Goal: Task Accomplishment & Management: Complete application form

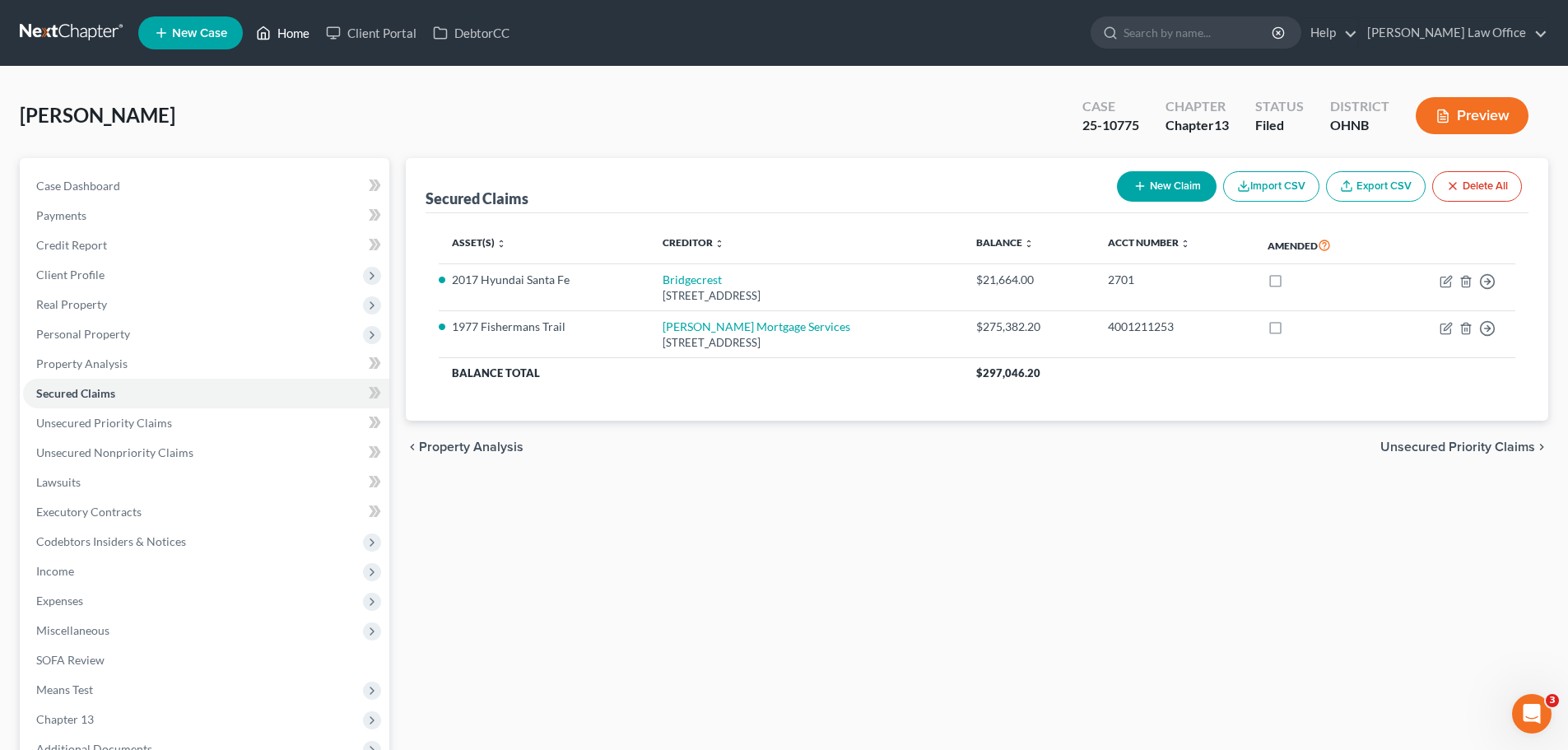
click at [295, 32] on link "Home" at bounding box center [282, 33] width 70 height 30
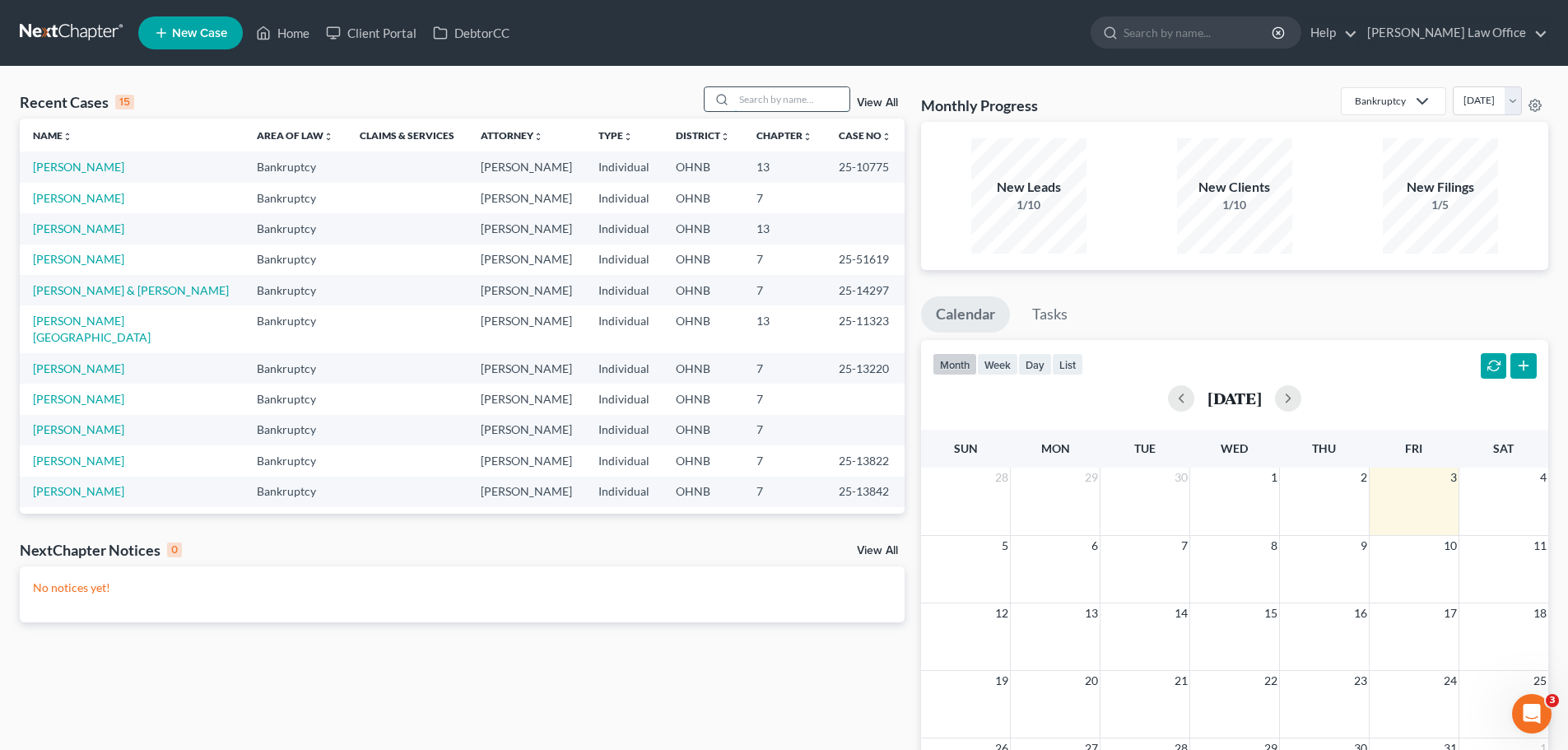
click at [790, 97] on input "search" at bounding box center [791, 99] width 115 height 24
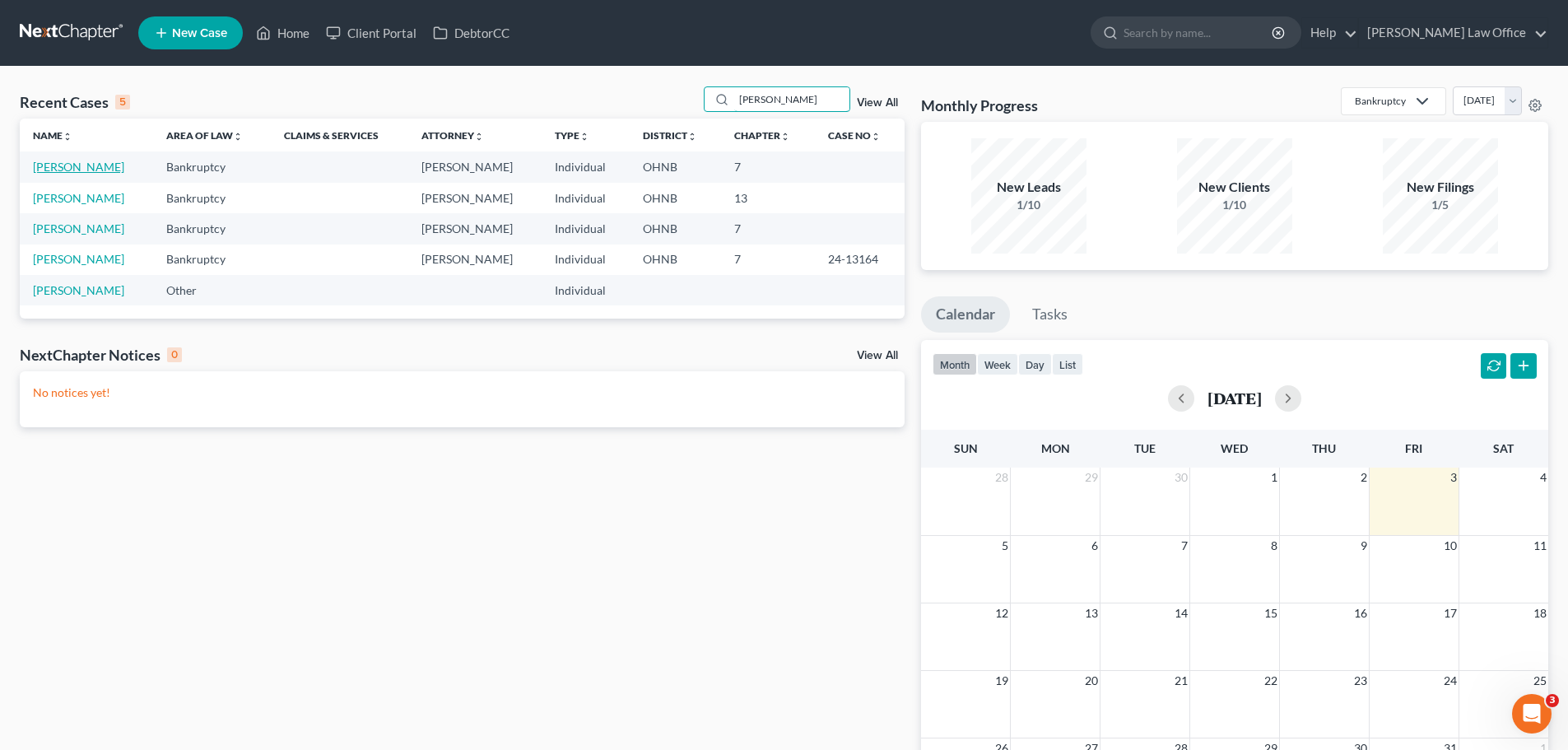
type input "[PERSON_NAME]"
click at [87, 167] on link "[PERSON_NAME]" at bounding box center [78, 166] width 91 height 14
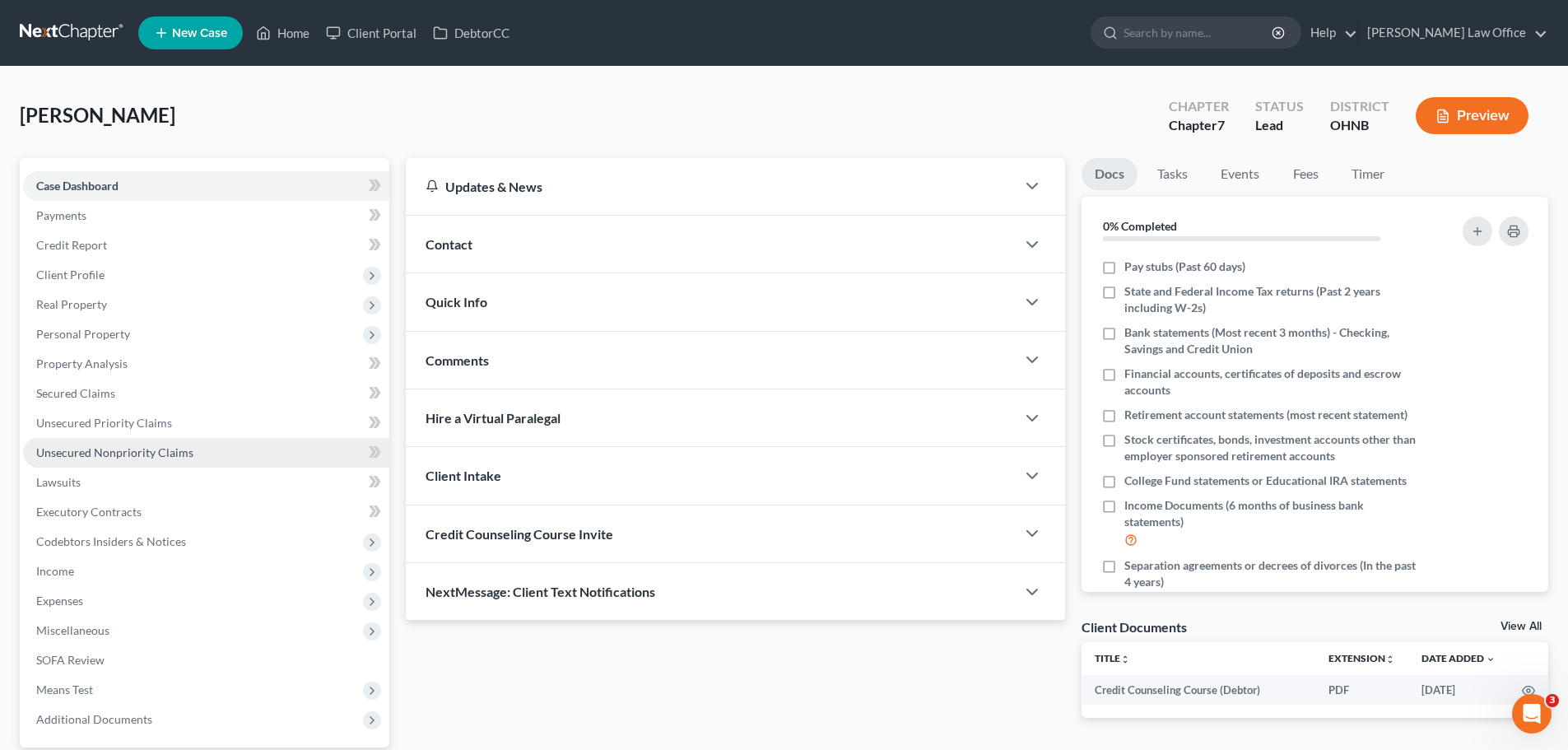
click at [122, 462] on link "Unsecured Nonpriority Claims" at bounding box center [206, 453] width 367 height 30
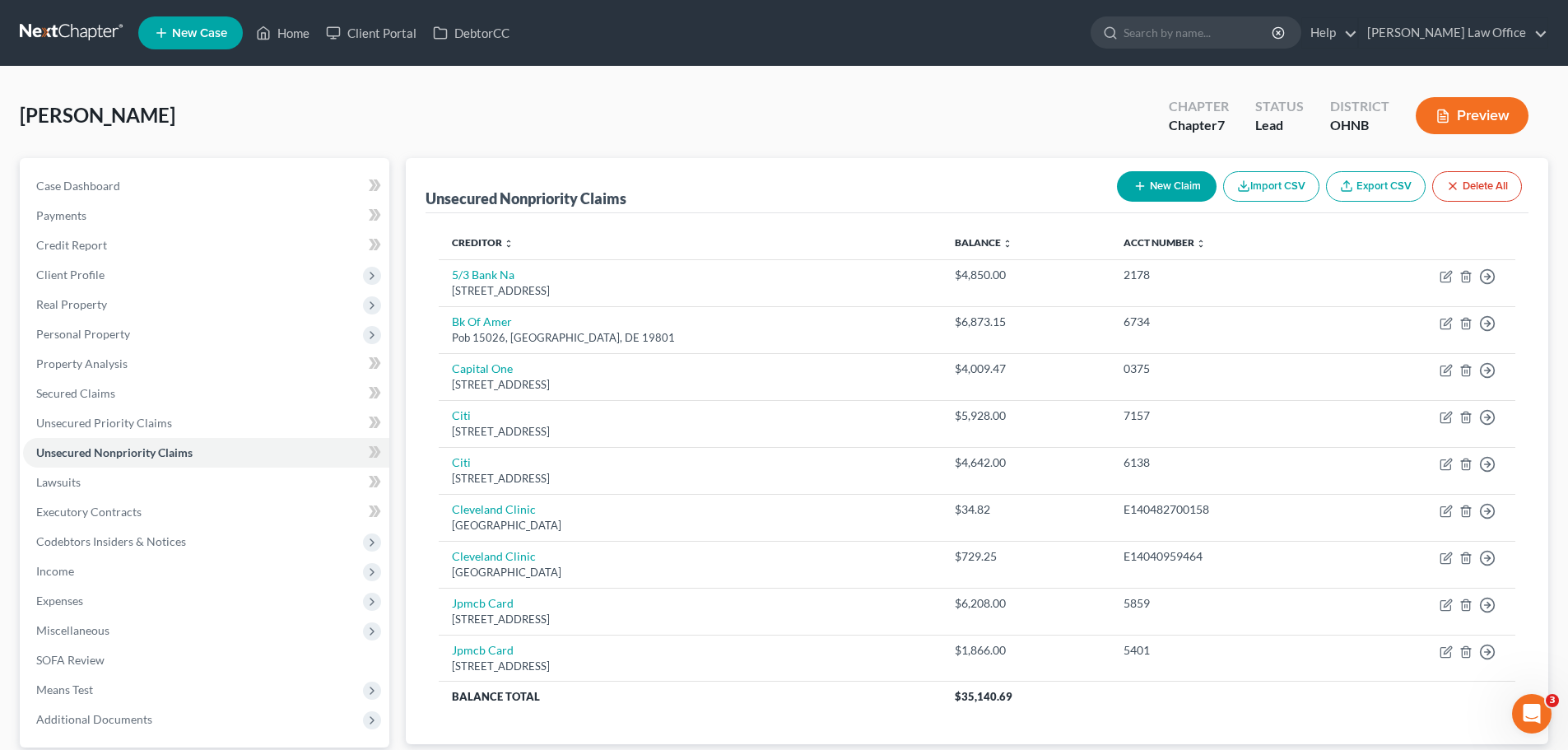
click at [1158, 196] on button "New Claim" at bounding box center [1167, 186] width 100 height 30
select select "0"
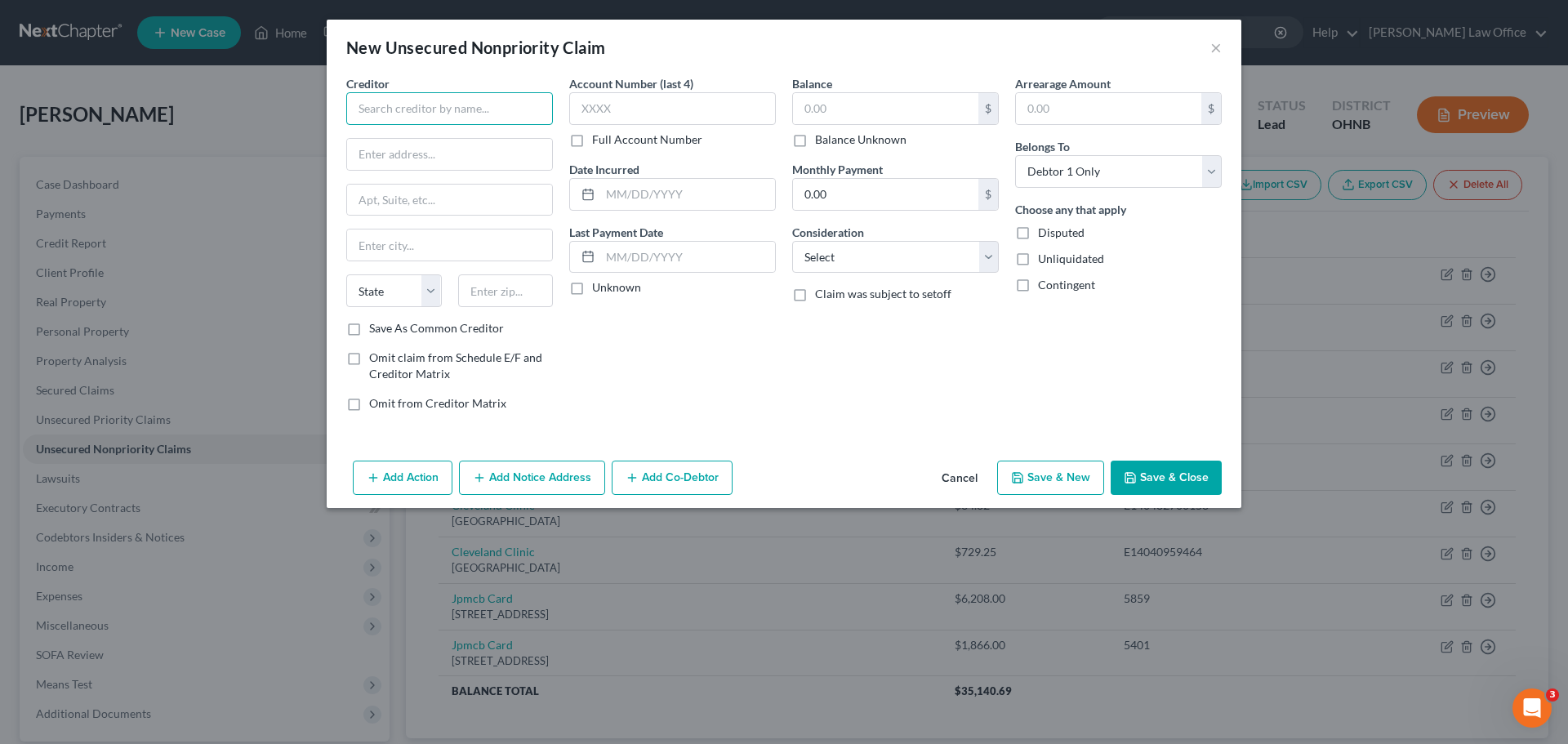
click at [468, 111] on input "text" at bounding box center [449, 108] width 206 height 33
type input "Chardon Family Eyecare"
type input "[STREET_ADDRESS]"
type input "Suite C"
type input "44024"
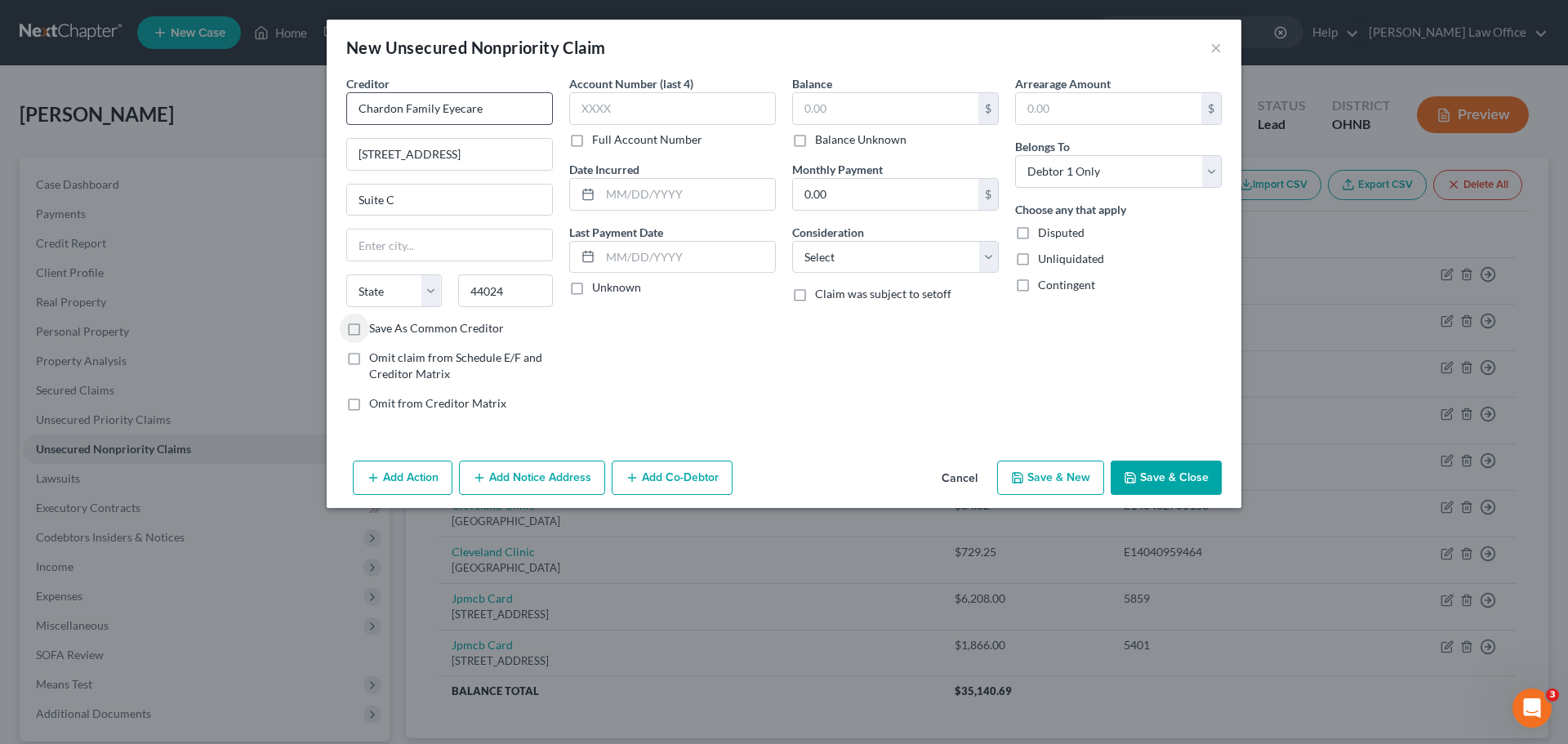
type input "Chardon"
select select "36"
click at [710, 109] on input "text" at bounding box center [672, 108] width 206 height 33
click at [592, 140] on label "Full Account Number" at bounding box center [647, 139] width 110 height 16
click at [599, 140] on input "Full Account Number" at bounding box center [604, 136] width 11 height 11
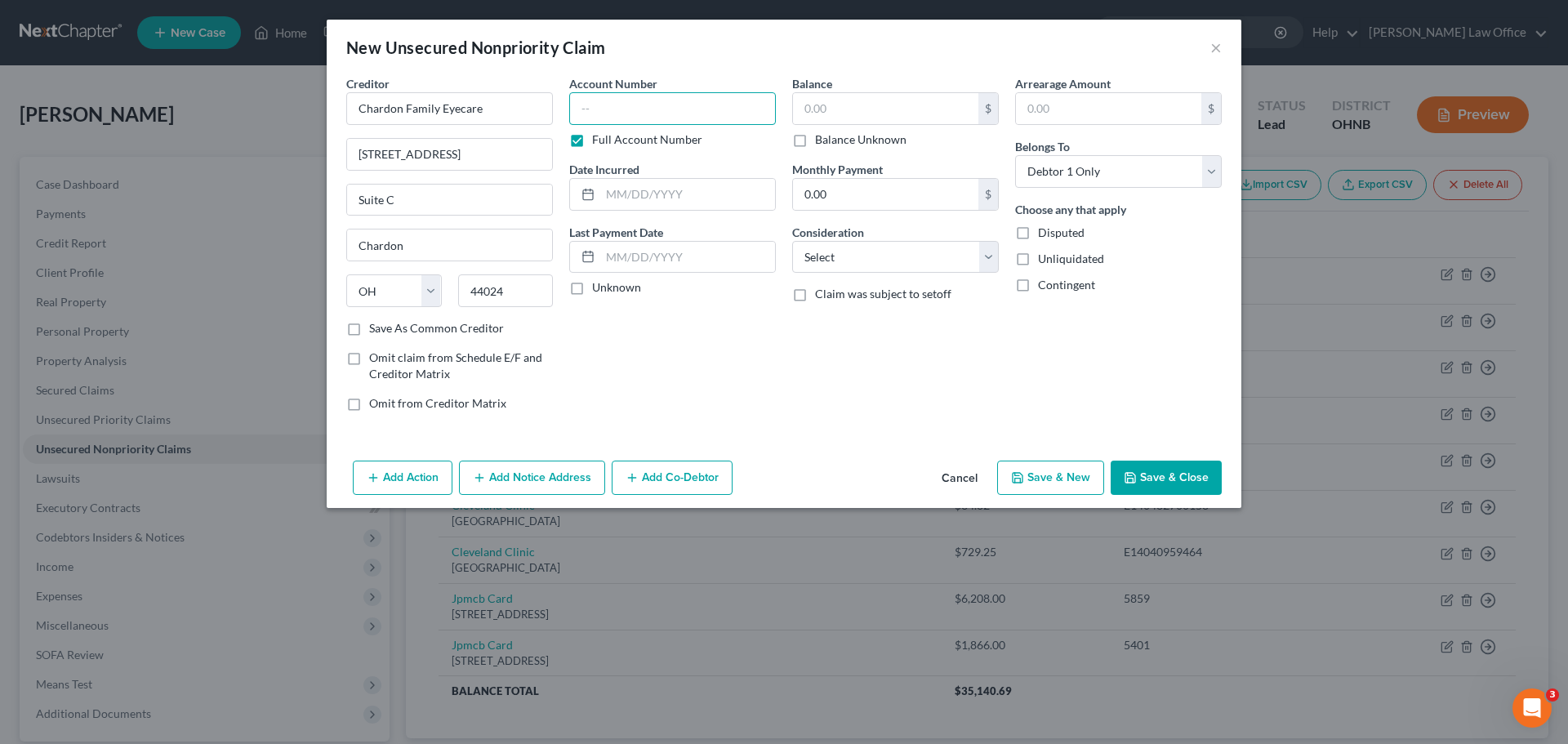
click at [625, 119] on input "text" at bounding box center [672, 108] width 206 height 33
type input "91255193"
click at [644, 204] on input "text" at bounding box center [687, 194] width 175 height 31
type input "2025"
click at [986, 258] on select "Select Cable / Satellite Services Collection Agency Credit Card Debt Debt Couns…" at bounding box center [894, 257] width 206 height 33
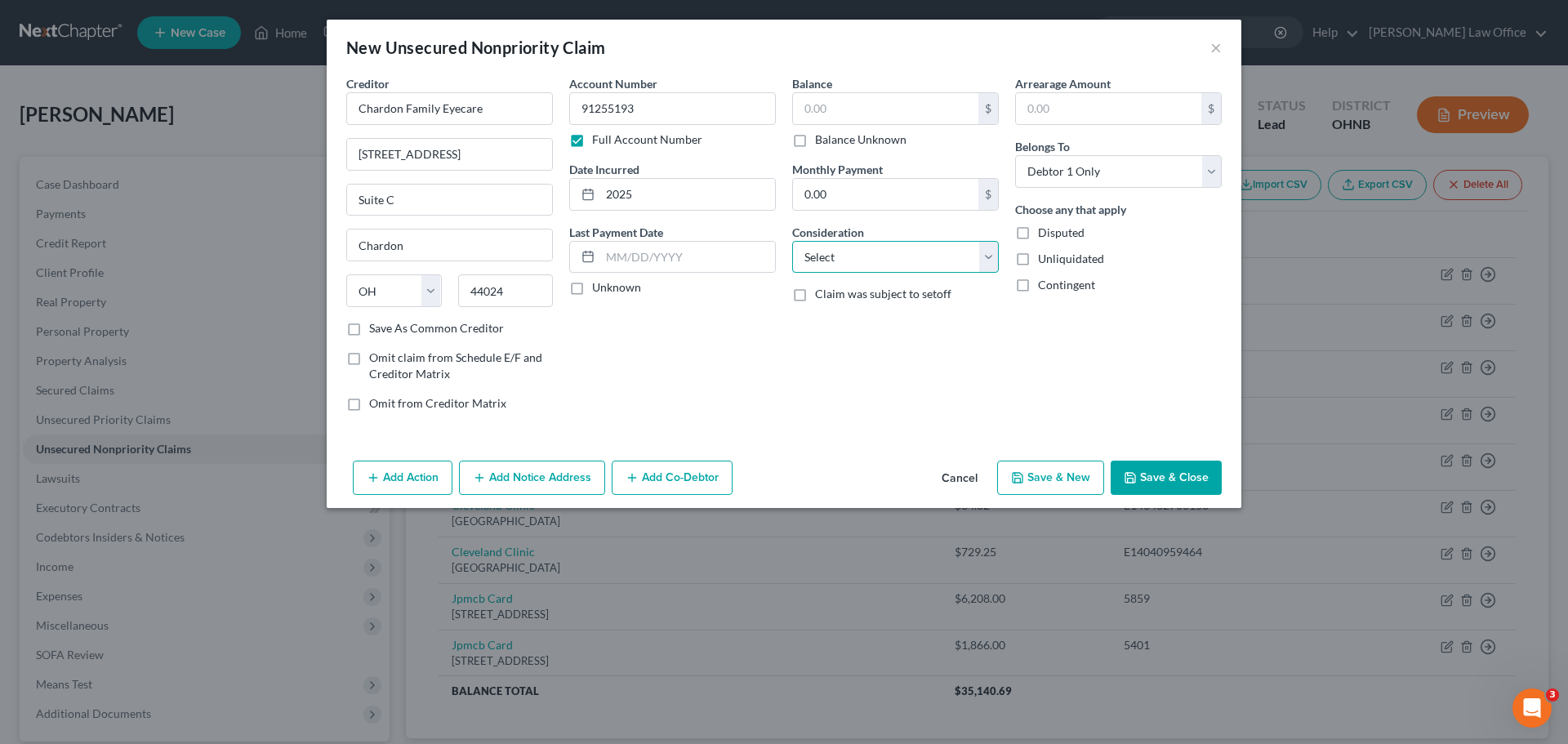
select select "9"
click at [792, 241] on select "Select Cable / Satellite Services Collection Agency Credit Card Debt Debt Couns…" at bounding box center [894, 257] width 206 height 33
click at [870, 115] on input "text" at bounding box center [885, 108] width 185 height 31
type input "110.00"
click at [1137, 468] on button "Save & Close" at bounding box center [1166, 478] width 111 height 35
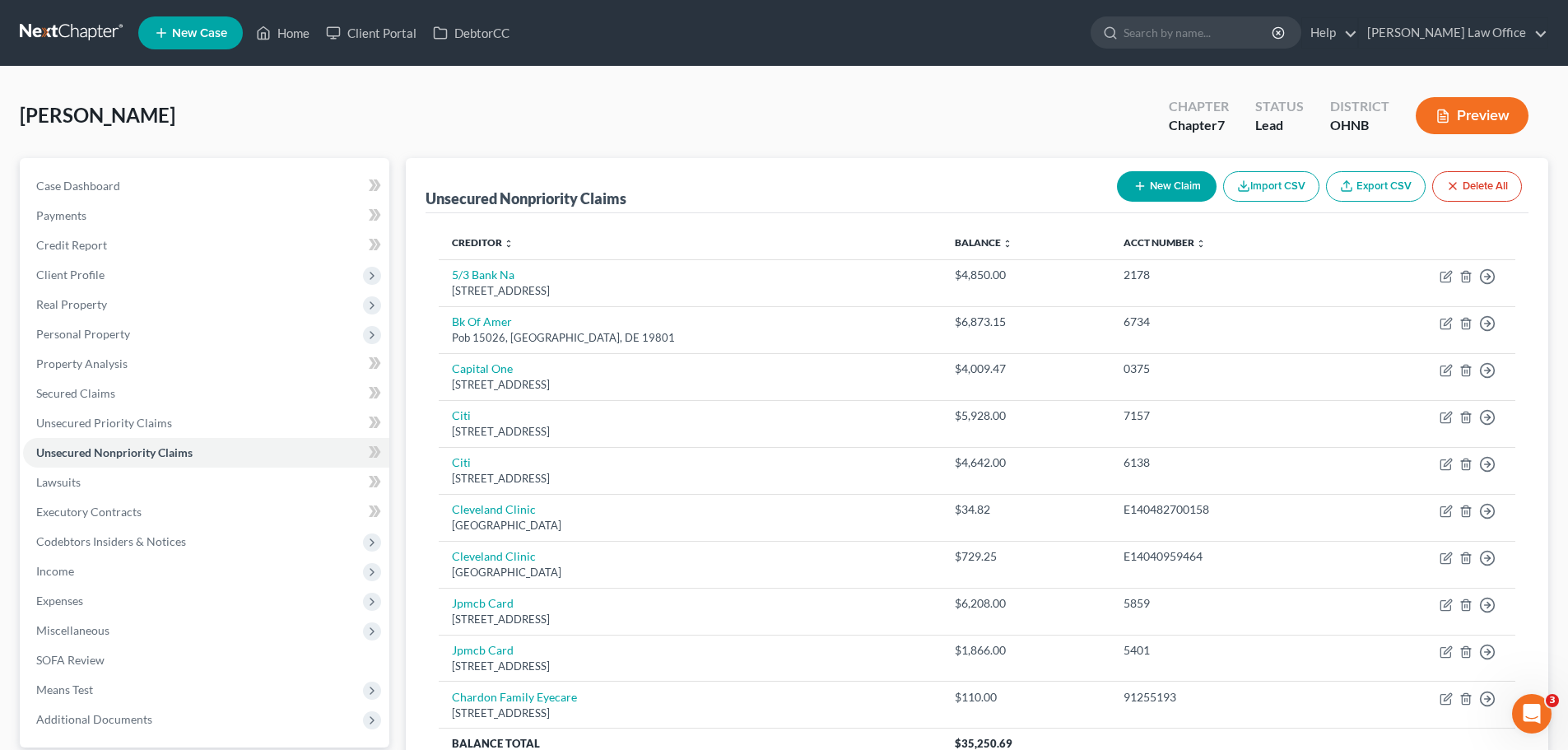
click at [1175, 178] on button "New Claim" at bounding box center [1167, 186] width 100 height 30
select select "0"
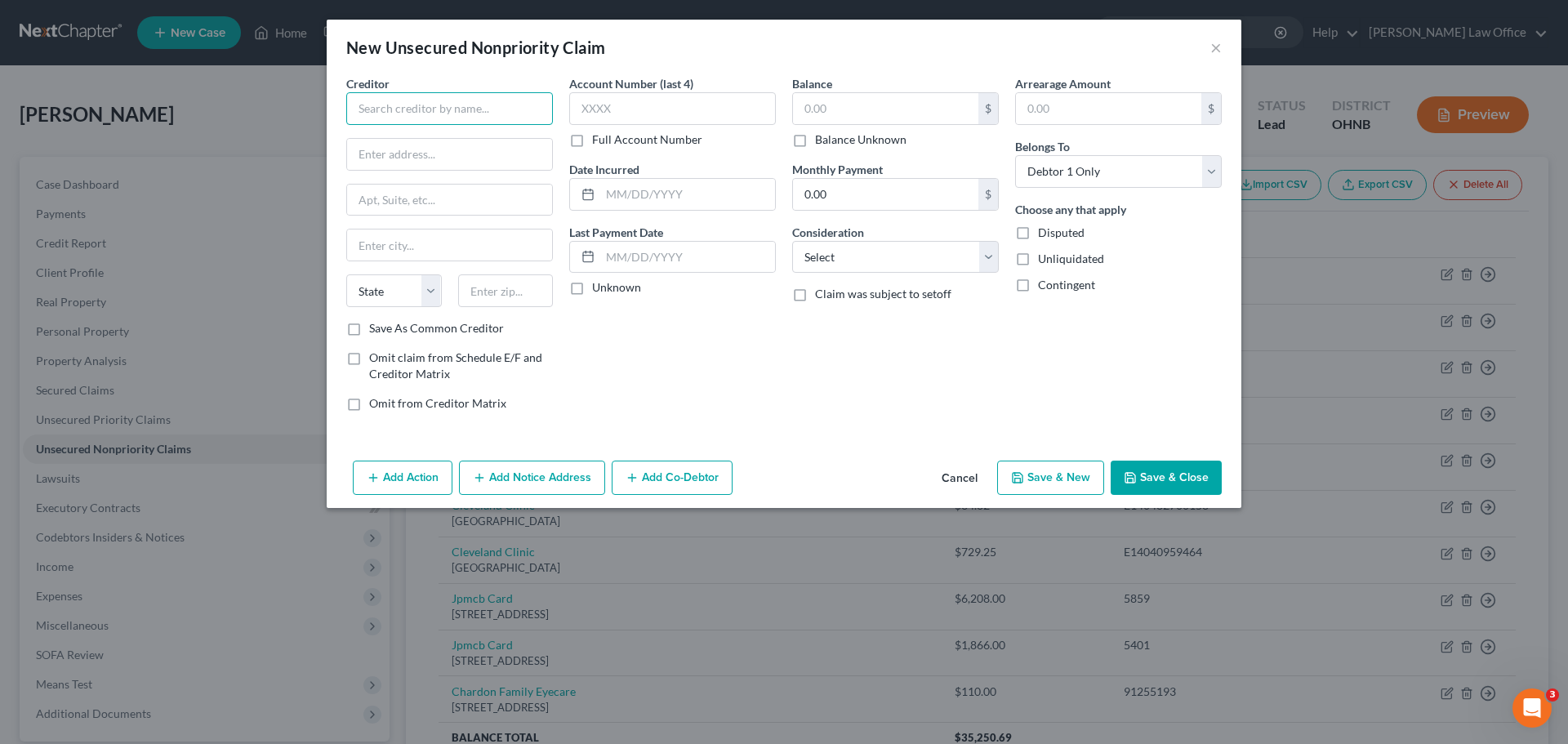
click at [452, 102] on input "text" at bounding box center [449, 108] width 206 height 33
click at [436, 149] on div "[STREET_ADDRESS]" at bounding box center [443, 152] width 170 height 13
type input "Lake Orthopaedic Associates"
type input "[STREET_ADDRESS]"
type input "Suite 104"
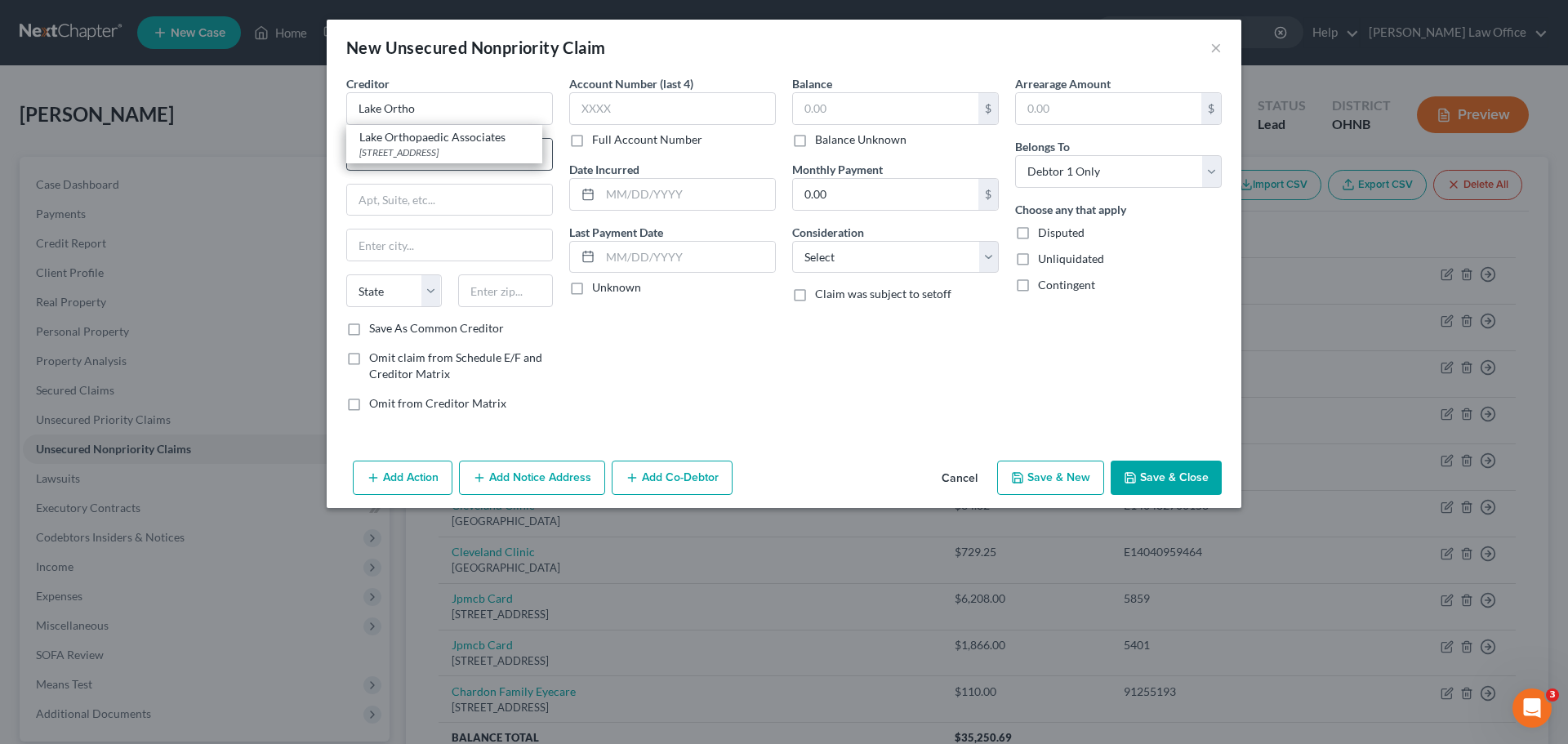
type input "[PERSON_NAME]"
select select "36"
type input "44094"
click at [592, 144] on label "Full Account Number" at bounding box center [647, 139] width 110 height 16
click at [599, 142] on input "Full Account Number" at bounding box center [604, 136] width 11 height 11
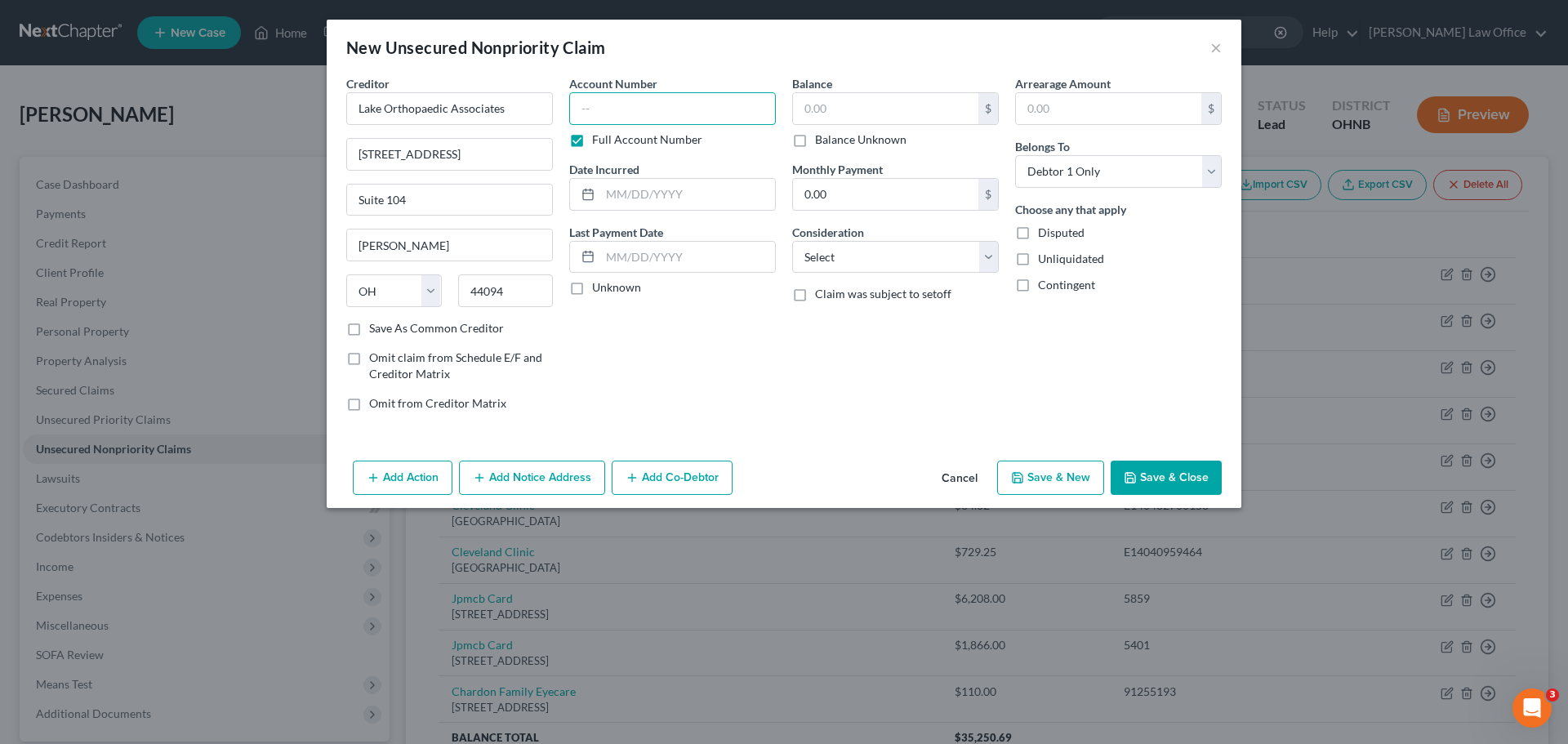
click at [616, 118] on input "text" at bounding box center [672, 108] width 206 height 33
type input "77307"
click at [868, 122] on input "text" at bounding box center [885, 108] width 185 height 31
type input "150.48"
click at [991, 263] on select "Select Cable / Satellite Services Collection Agency Credit Card Debt Debt Couns…" at bounding box center [894, 257] width 206 height 33
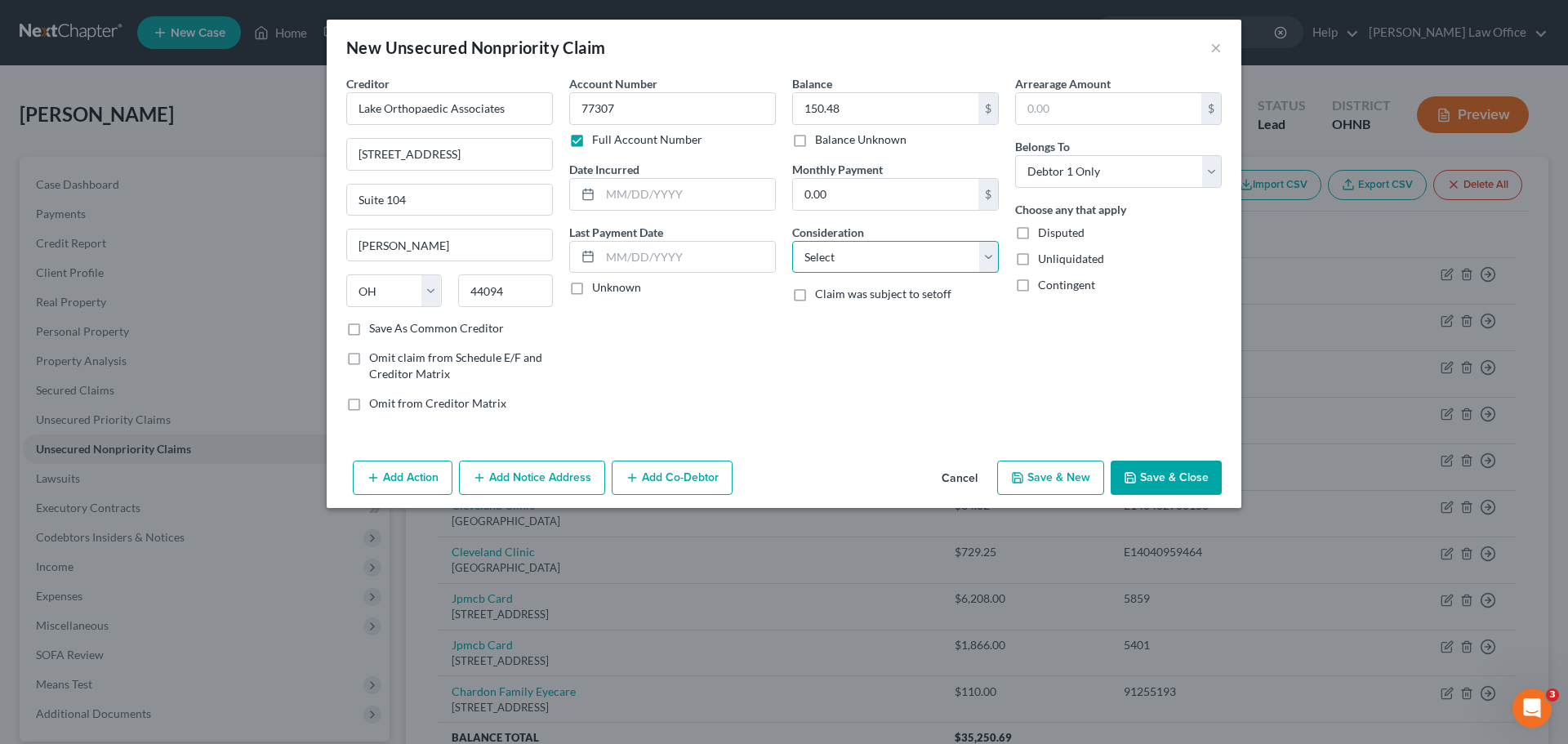
select select "9"
click at [792, 241] on select "Select Cable / Satellite Services Collection Agency Credit Card Debt Debt Couns…" at bounding box center [894, 257] width 206 height 33
click at [699, 193] on input "text" at bounding box center [687, 194] width 175 height 31
type input "2025"
click at [1187, 484] on button "Save & Close" at bounding box center [1166, 478] width 111 height 35
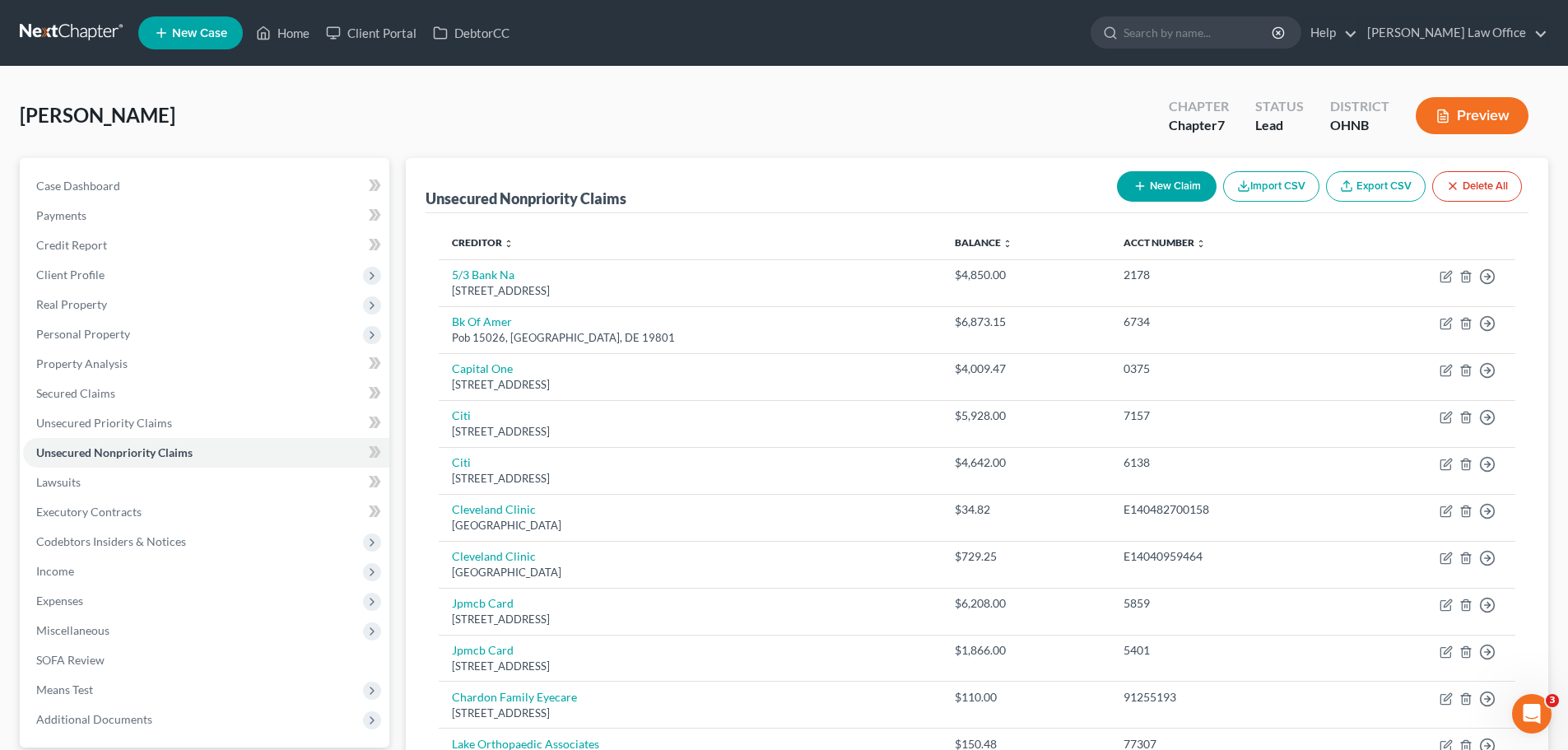
click at [1163, 186] on button "New Claim" at bounding box center [1167, 186] width 100 height 30
select select "0"
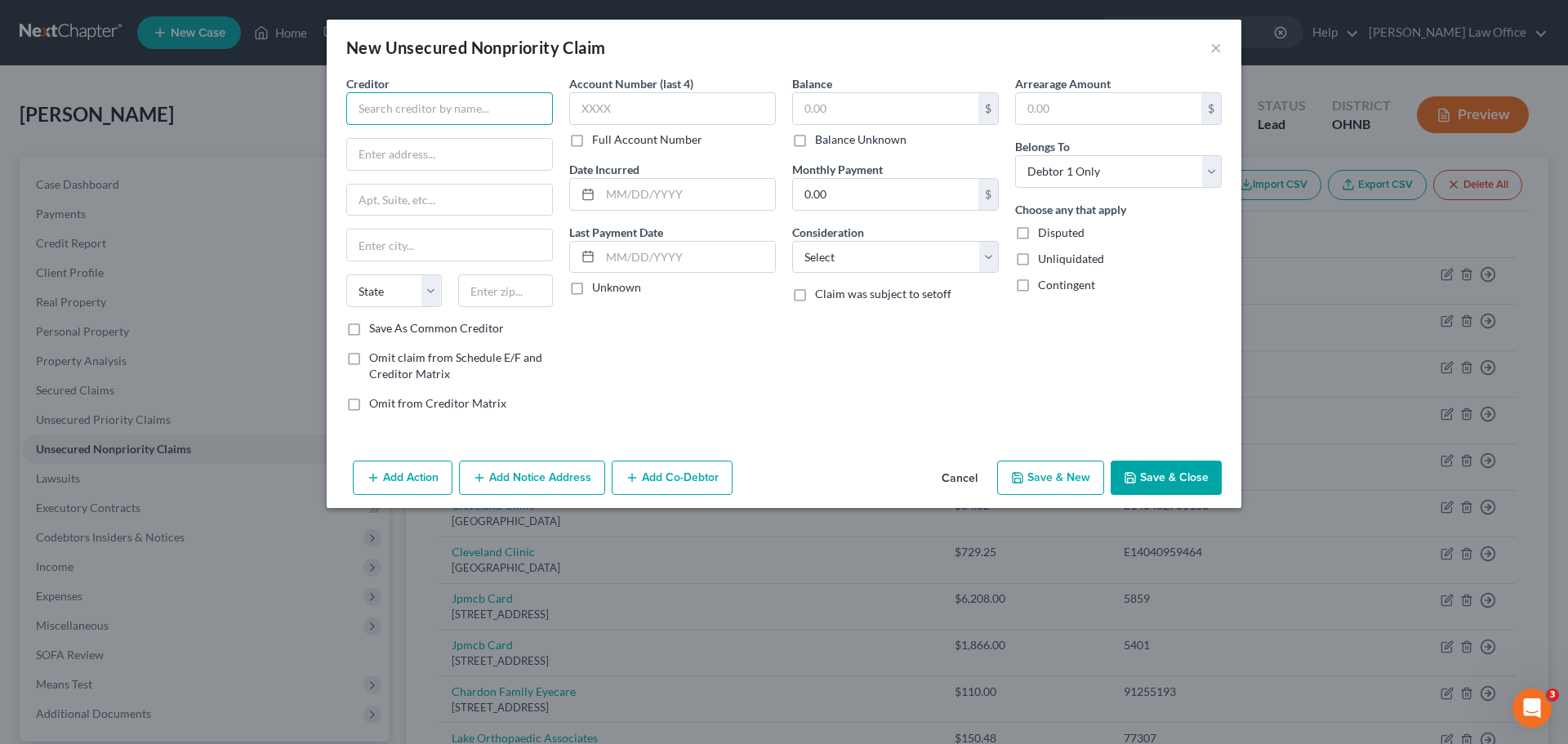
click at [479, 117] on input "text" at bounding box center [449, 108] width 206 height 33
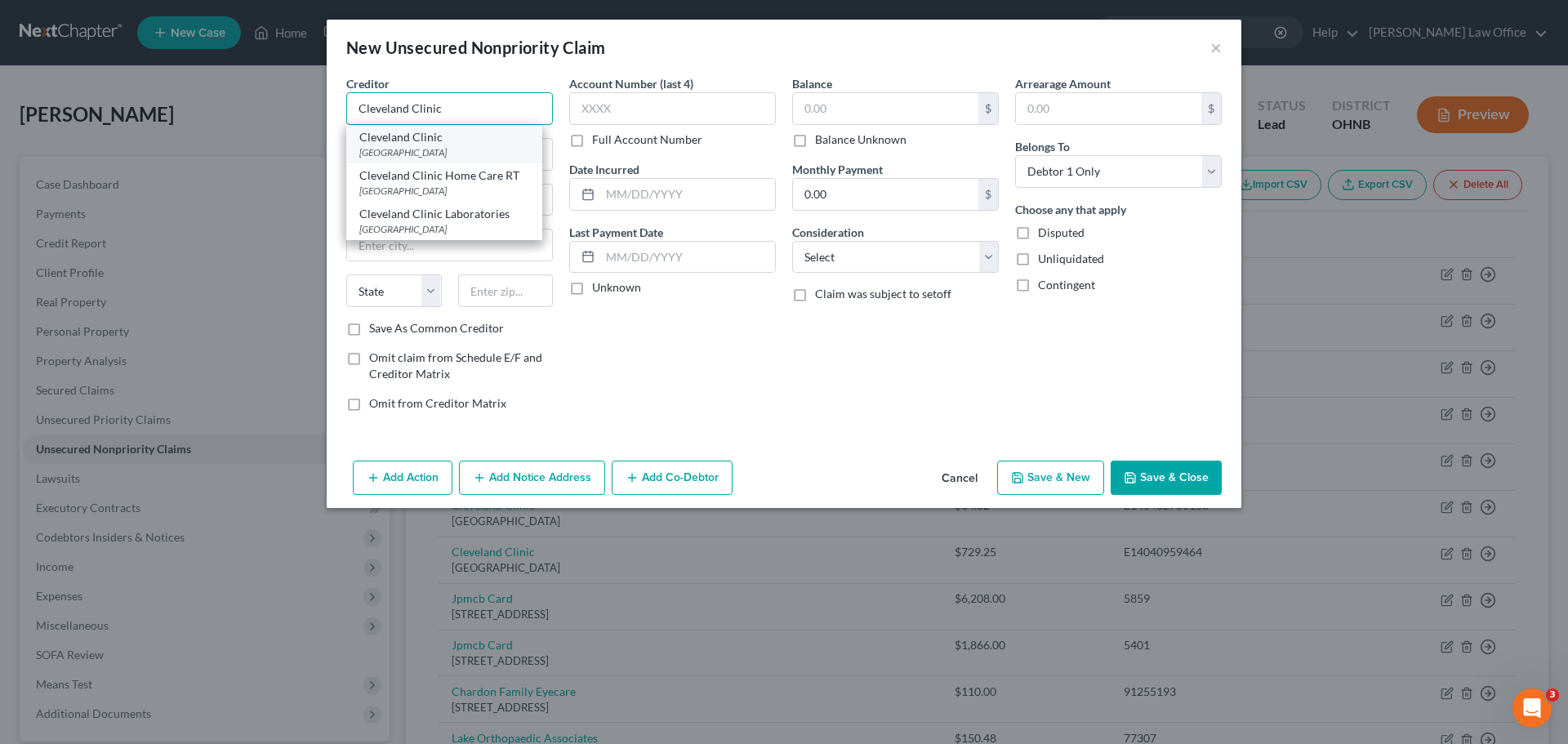
type input "Cleveland Clinic"
click at [470, 145] on div "[GEOGRAPHIC_DATA]" at bounding box center [443, 152] width 170 height 13
type input "PO Box 89410"
type input "[GEOGRAPHIC_DATA]"
select select "36"
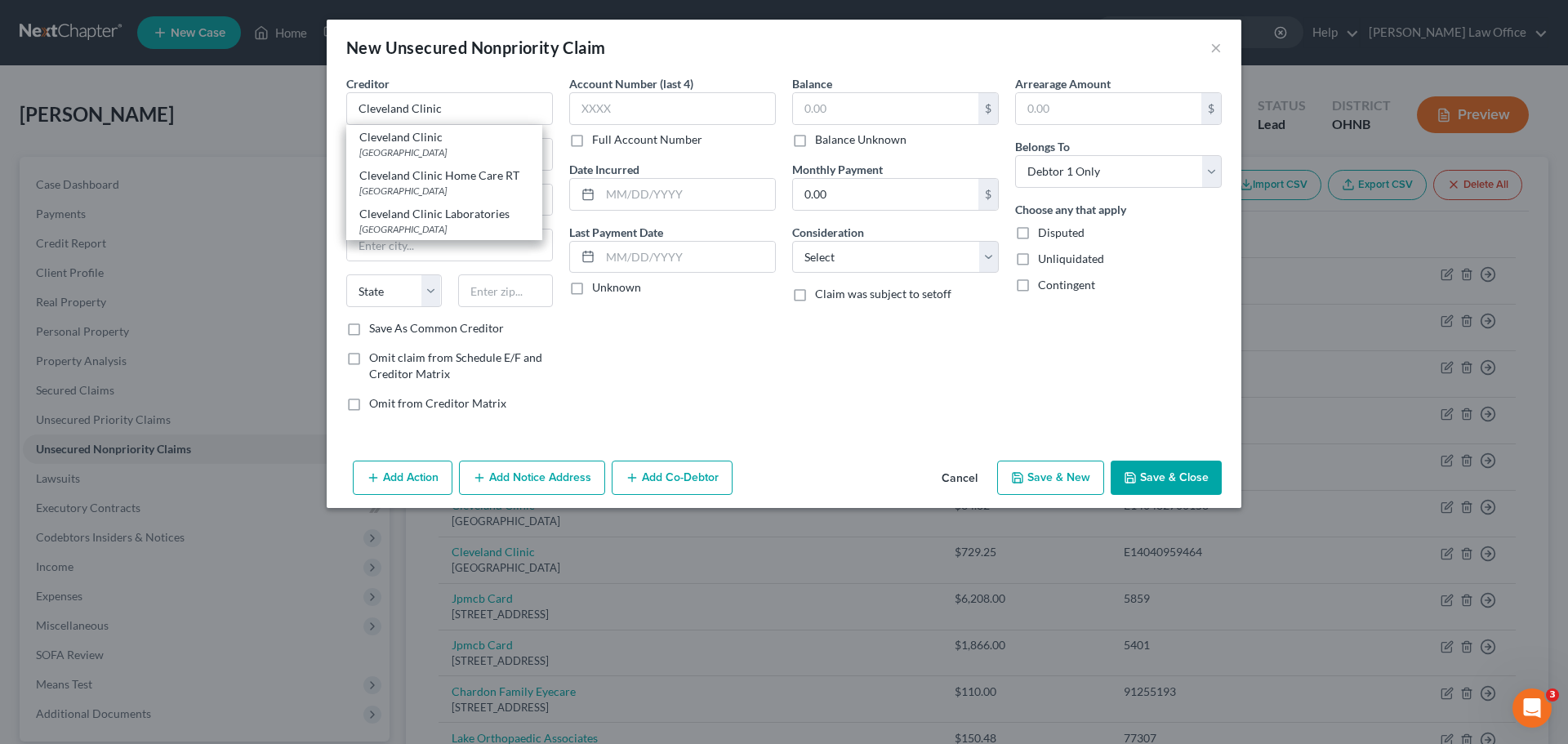
type input "44101"
click at [592, 145] on label "Full Account Number" at bounding box center [647, 139] width 110 height 16
click at [599, 142] on input "Full Account Number" at bounding box center [604, 136] width 11 height 11
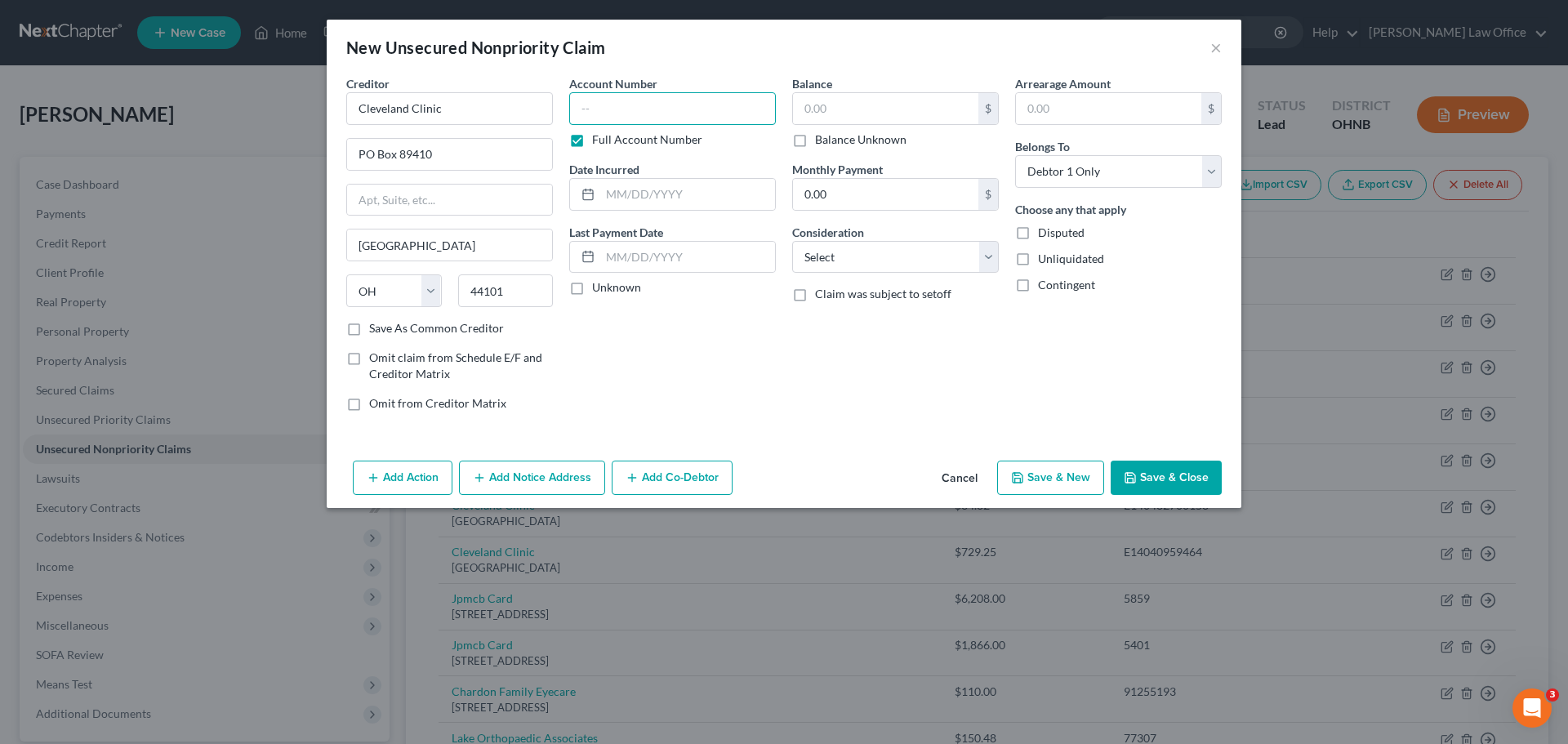
click at [649, 112] on input "text" at bounding box center [672, 108] width 206 height 33
type input "E14040959464"
click at [630, 181] on input "text" at bounding box center [687, 194] width 175 height 31
type input "2025"
click at [992, 259] on select "Select Cable / Satellite Services Collection Agency Credit Card Debt Debt Couns…" at bounding box center [894, 257] width 206 height 33
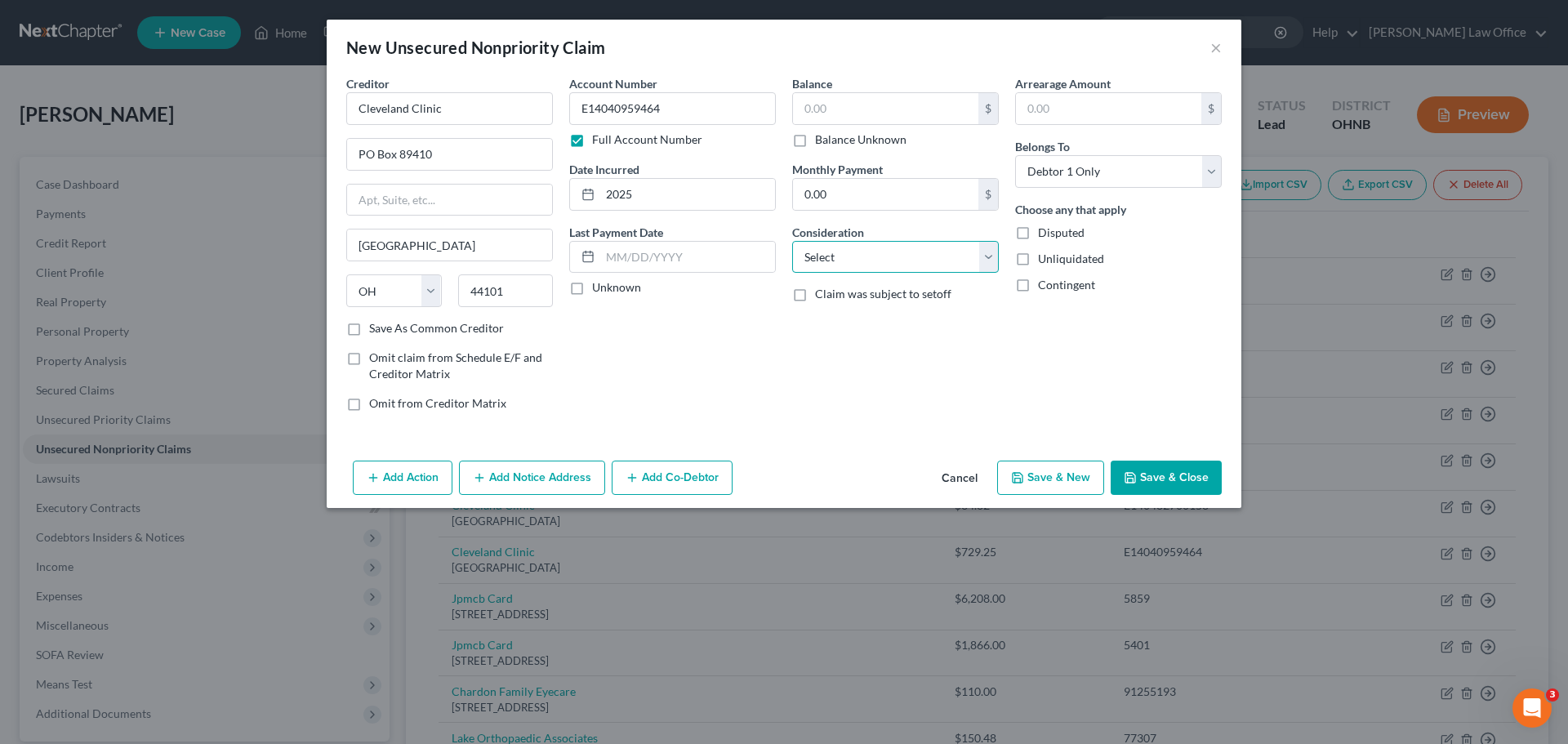
select select "10"
click at [792, 241] on select "Select Cable / Satellite Services Collection Agency Credit Card Debt Debt Couns…" at bounding box center [894, 257] width 206 height 33
click at [875, 112] on input "text" at bounding box center [885, 108] width 185 height 31
type input "764.76"
click at [988, 260] on select "Select Cable / Satellite Services Collection Agency Credit Card Debt Debt Couns…" at bounding box center [894, 257] width 206 height 33
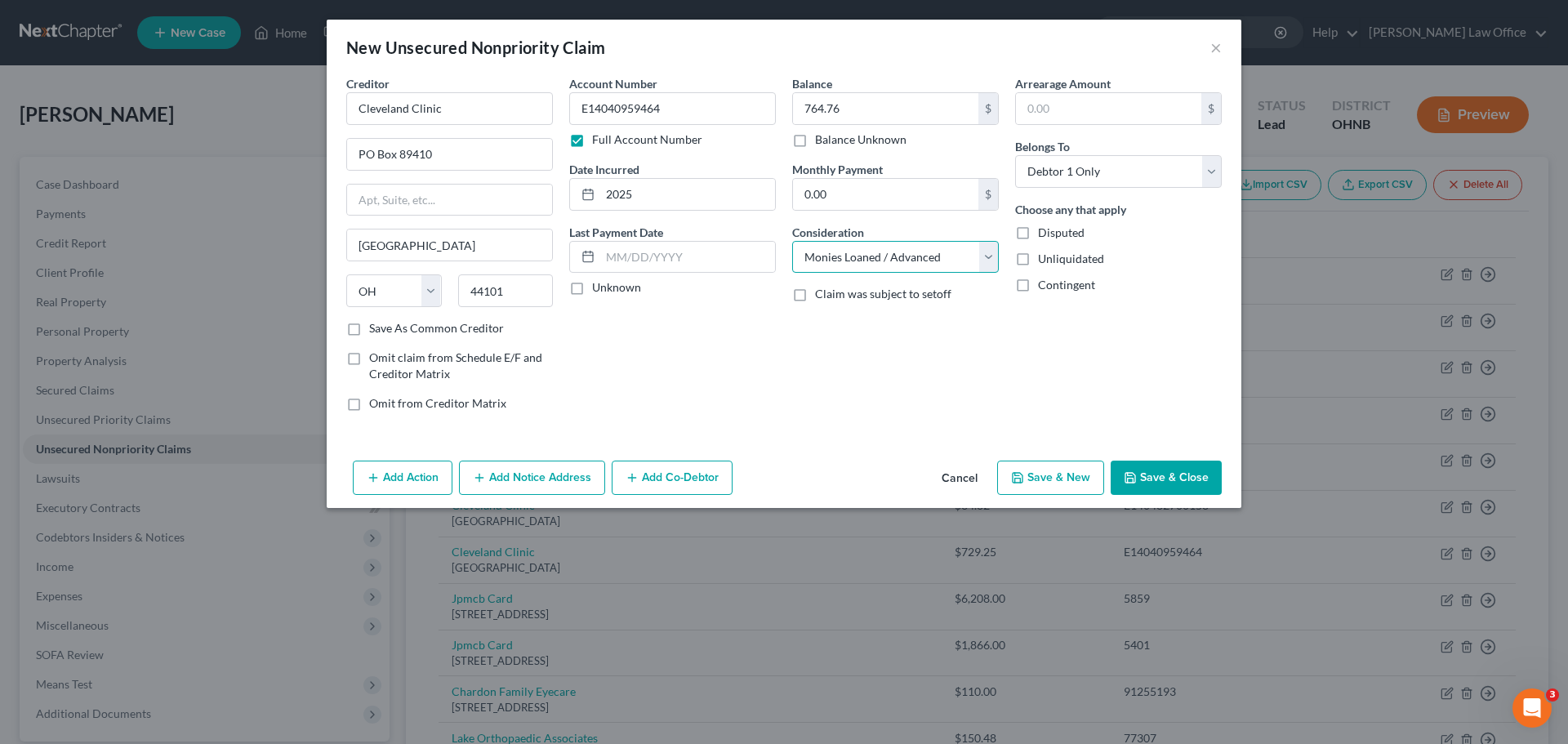
select select "9"
click at [792, 241] on select "Select Cable / Satellite Services Collection Agency Credit Card Debt Debt Couns…" at bounding box center [894, 257] width 206 height 33
drag, startPoint x: 1153, startPoint y: 471, endPoint x: 828, endPoint y: 348, distance: 347.5
click at [1153, 471] on button "Save & Close" at bounding box center [1166, 478] width 111 height 35
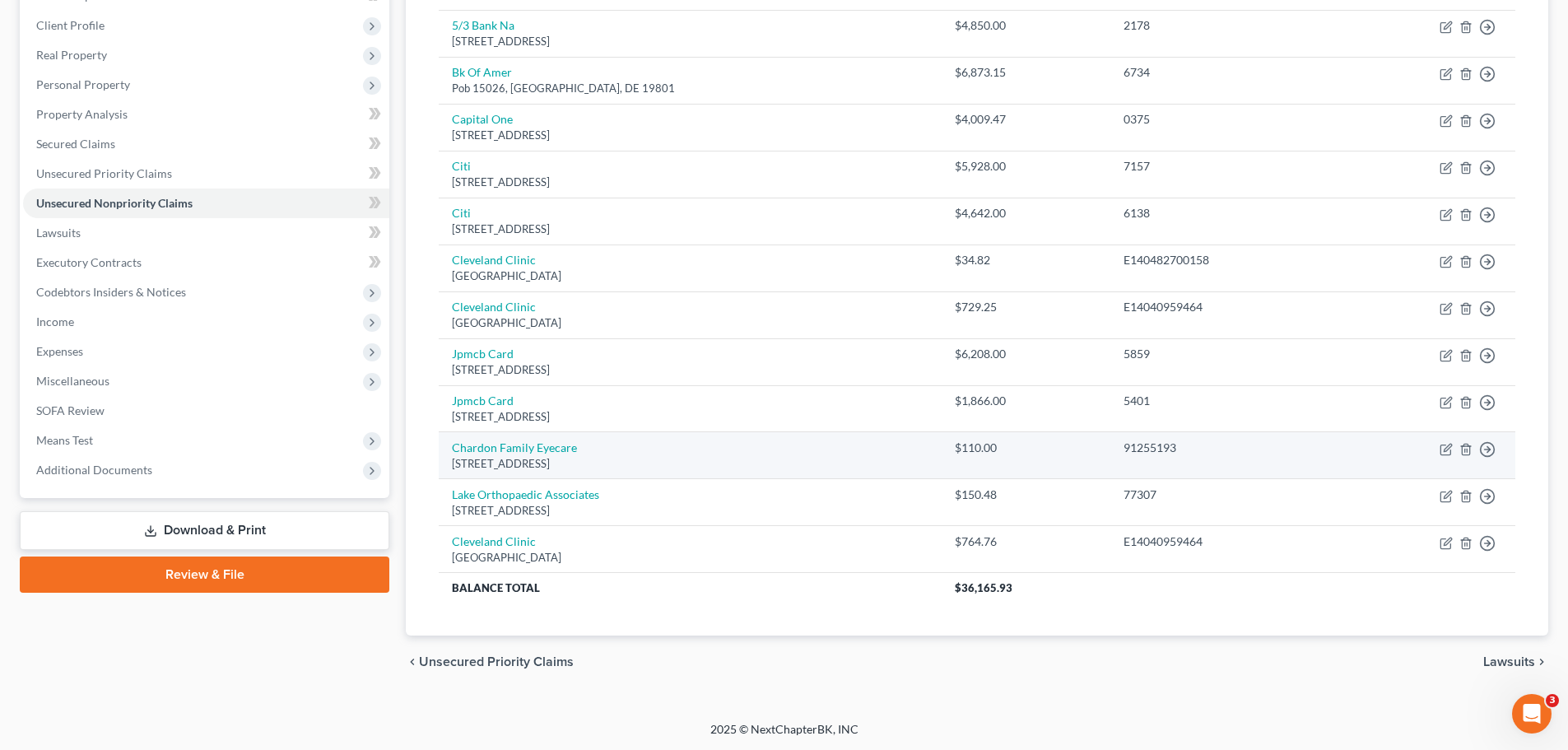
scroll to position [251, 0]
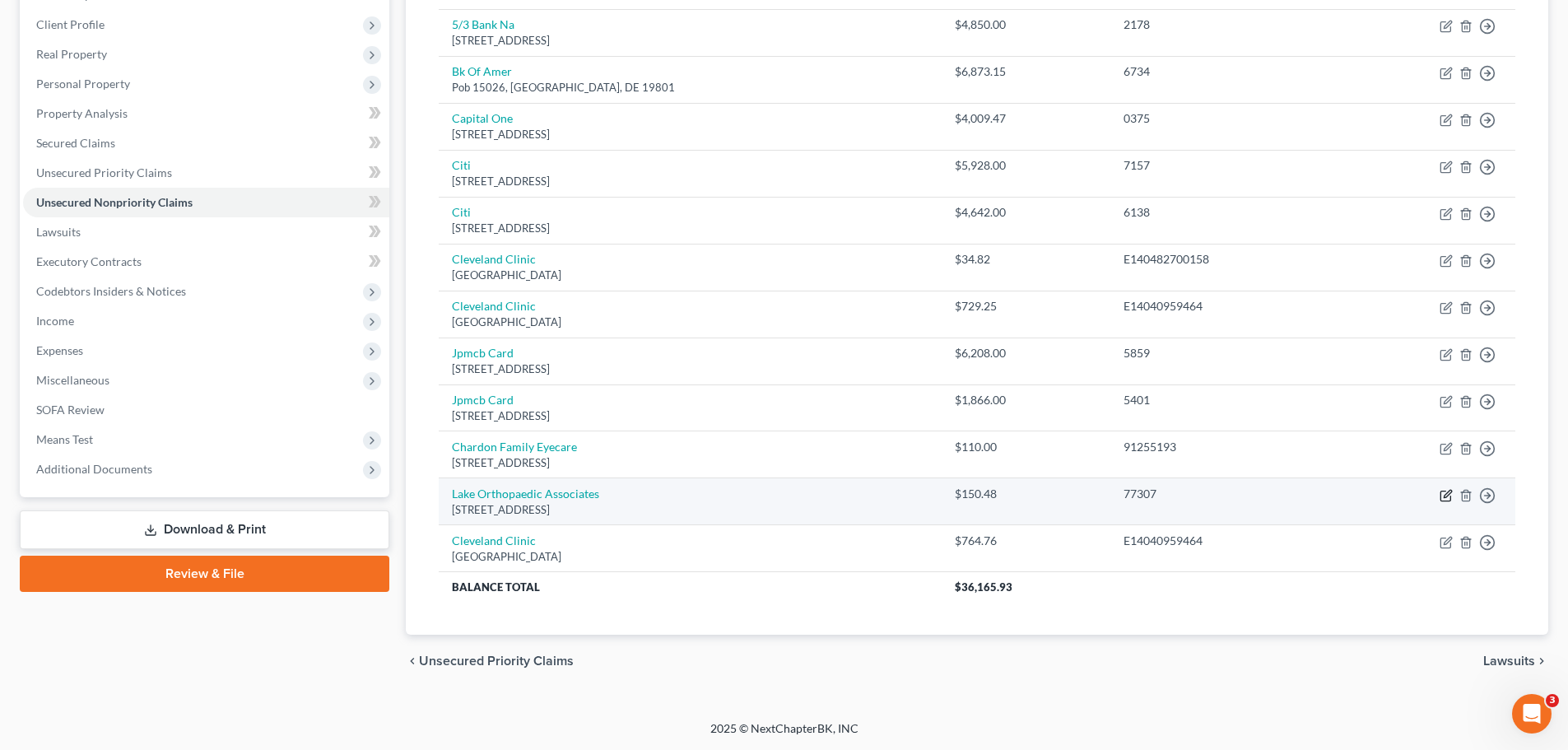
click at [1442, 495] on icon "button" at bounding box center [1446, 495] width 14 height 14
select select "36"
select select "9"
select select "0"
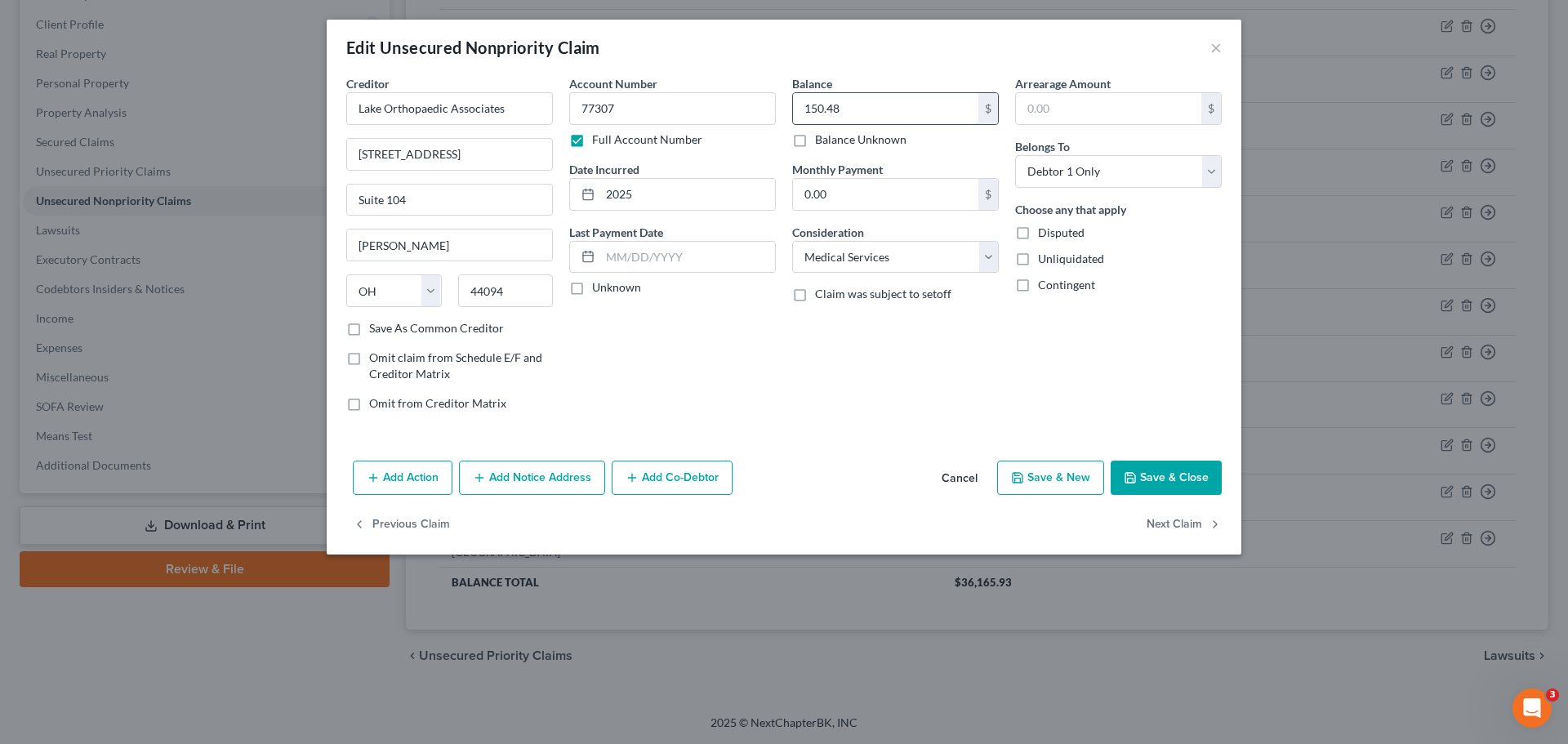
click at [870, 109] on input "150.48" at bounding box center [885, 108] width 185 height 31
type input "150.43"
click at [1150, 481] on button "Save & Close" at bounding box center [1166, 478] width 111 height 35
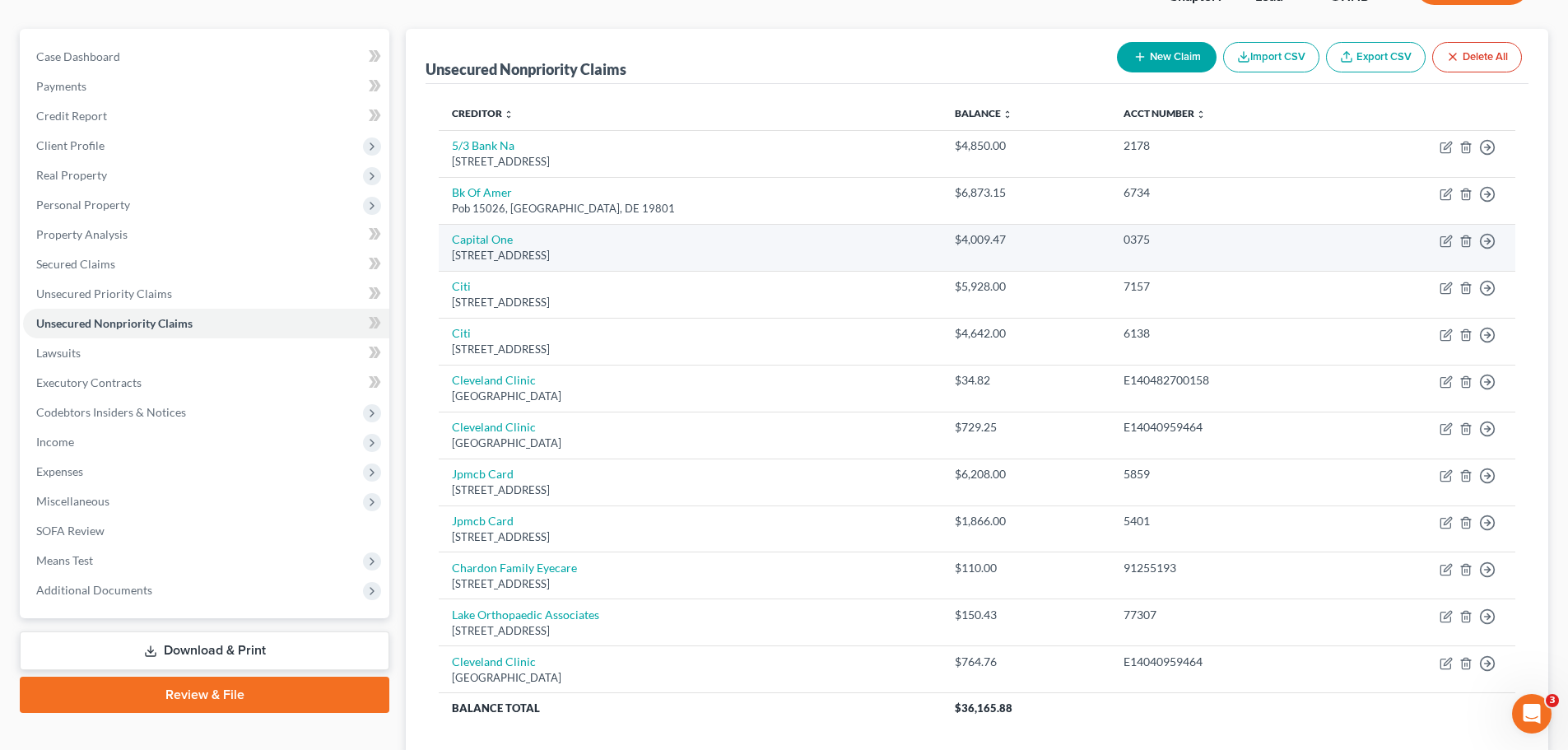
scroll to position [0, 0]
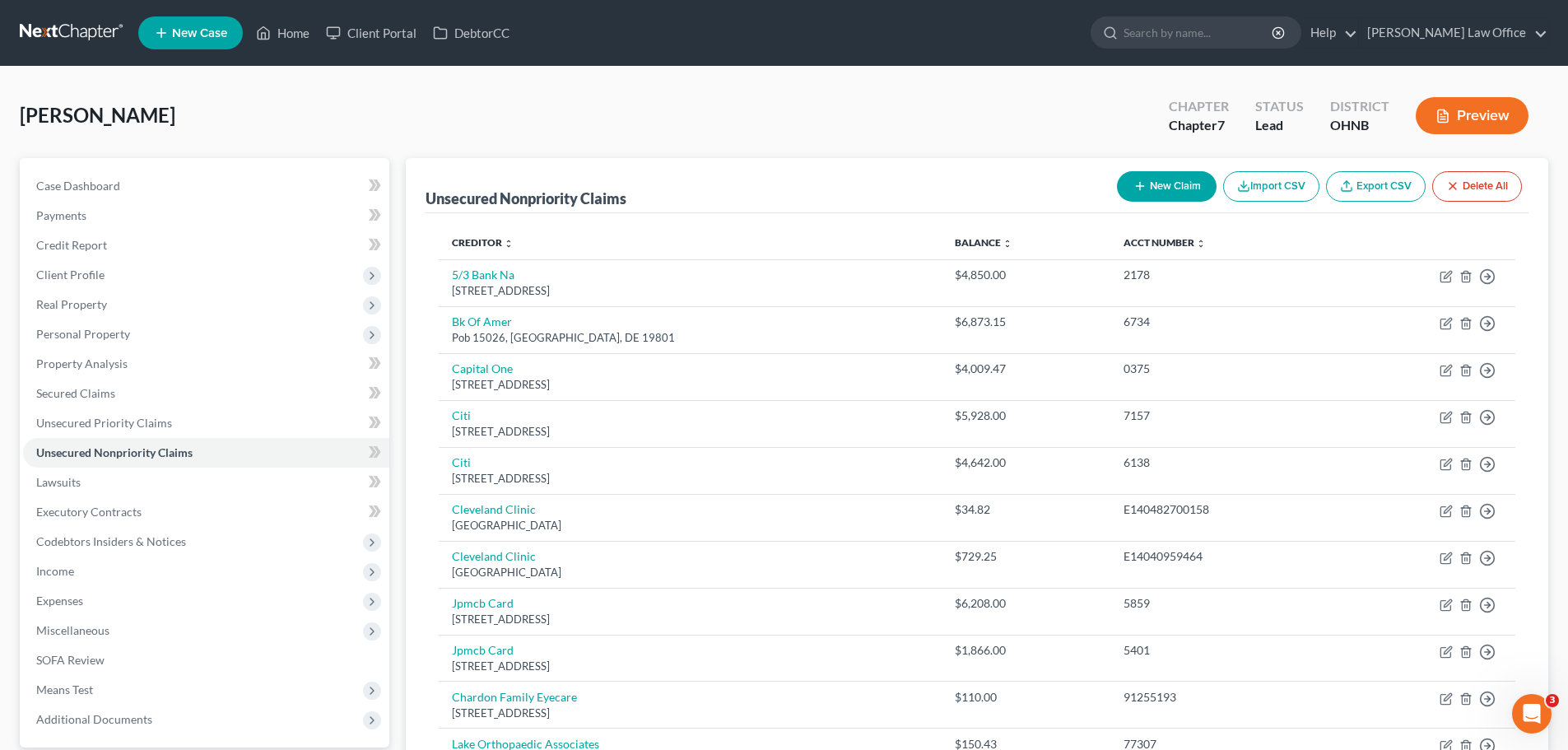
click at [1164, 184] on button "New Claim" at bounding box center [1167, 186] width 100 height 30
select select "0"
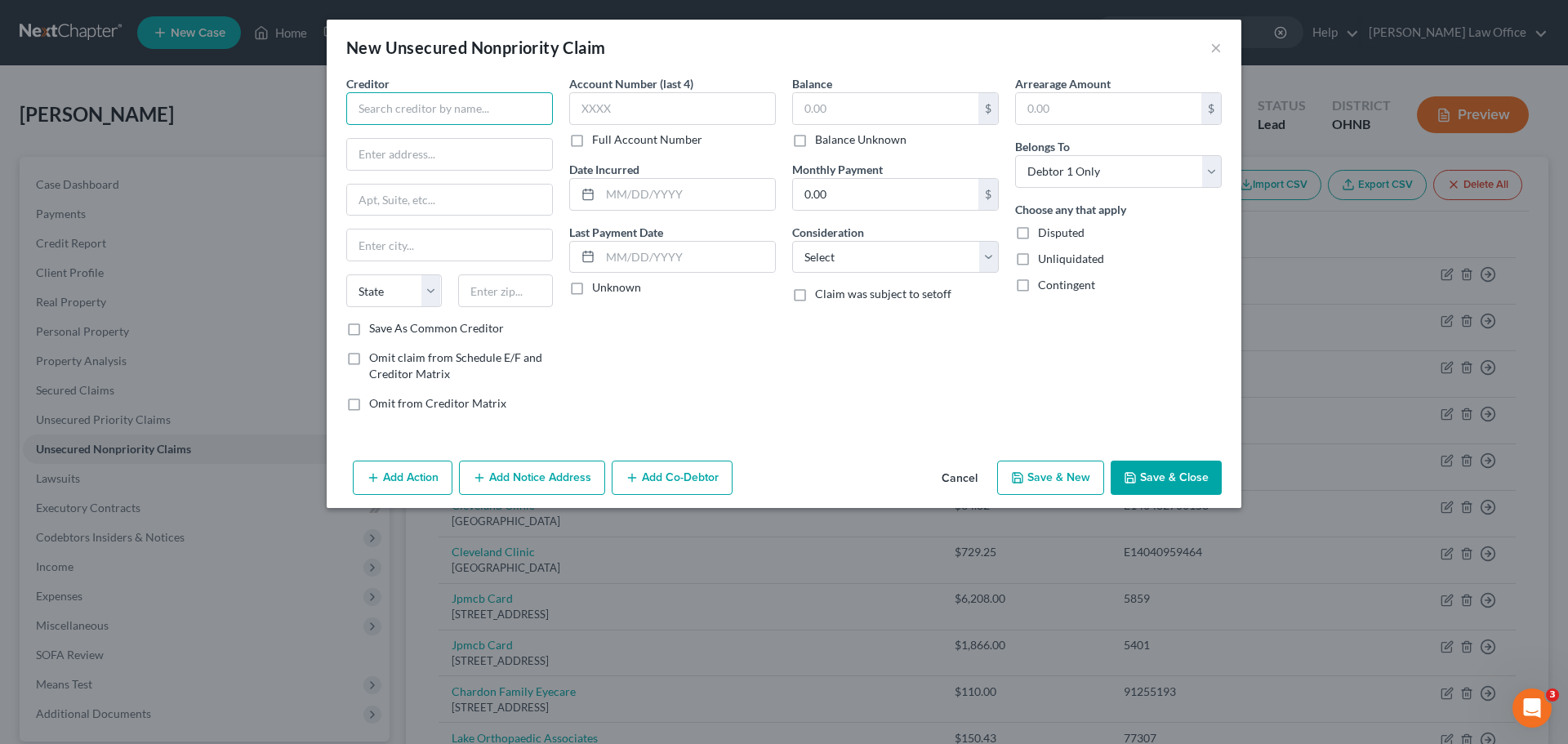
click at [490, 116] on input "text" at bounding box center [449, 108] width 206 height 33
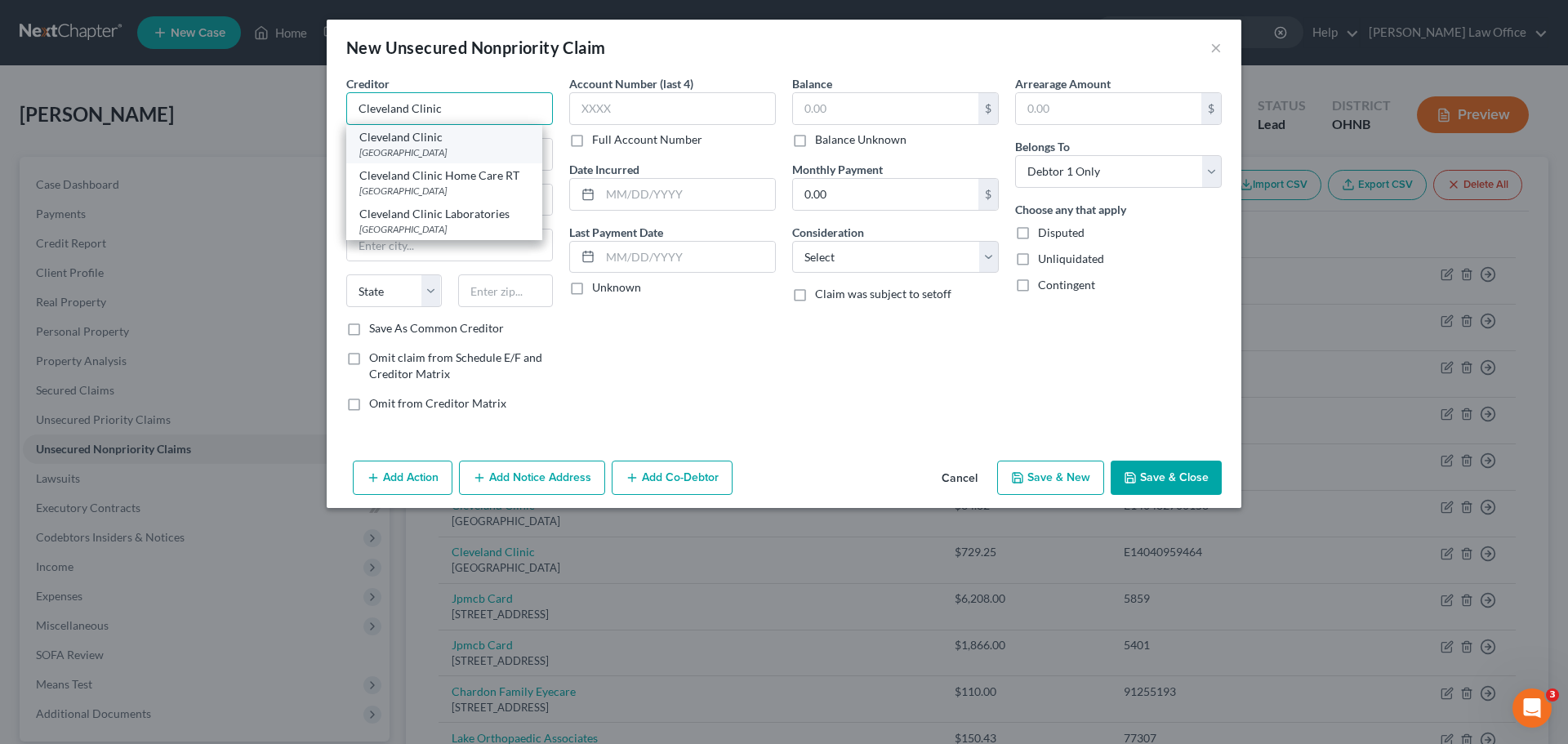
type input "Cleveland Clinic"
click at [463, 149] on div "[GEOGRAPHIC_DATA]" at bounding box center [443, 152] width 170 height 13
type input "PO Box 89410"
type input "[GEOGRAPHIC_DATA]"
select select "36"
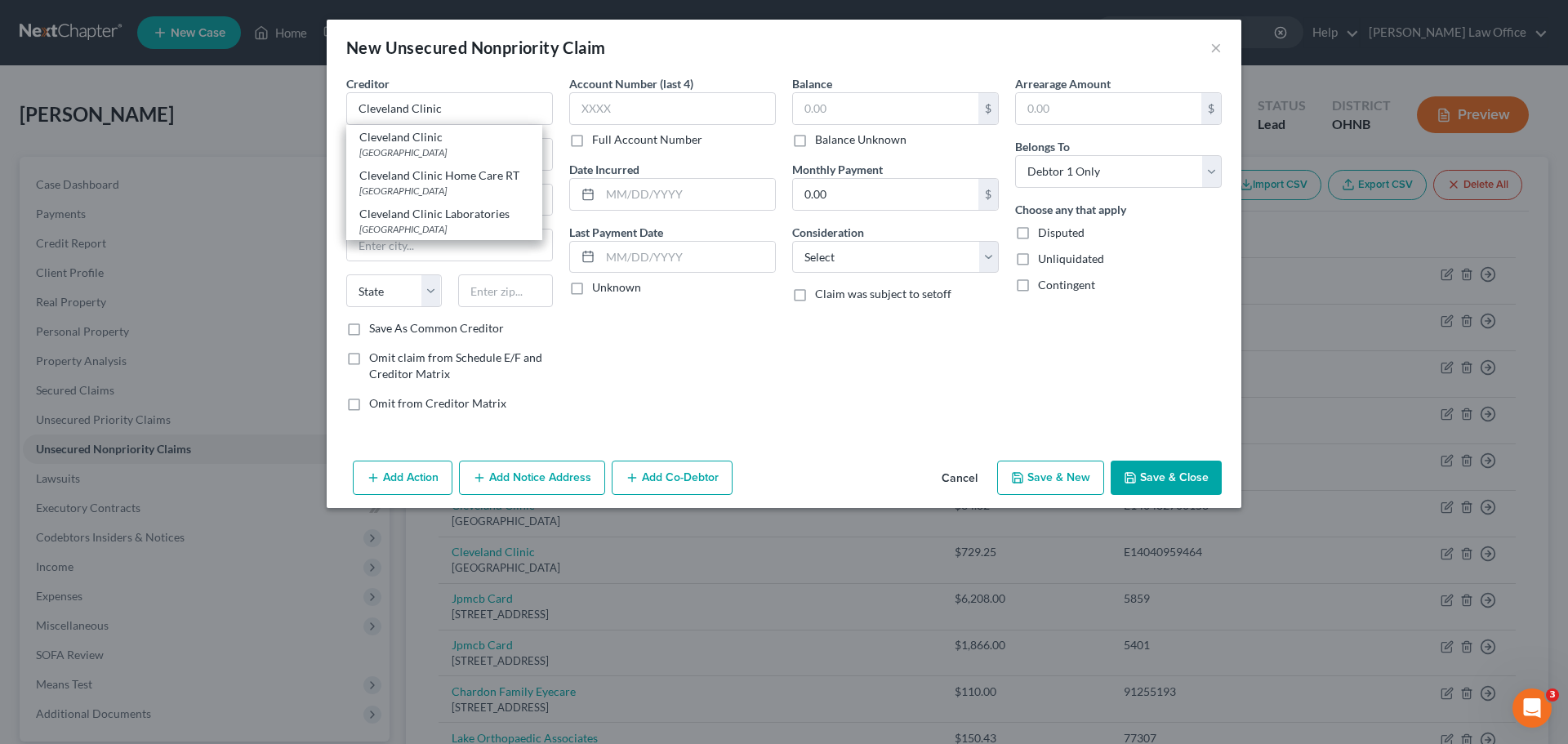
type input "44101"
click at [592, 138] on label "Full Account Number" at bounding box center [647, 139] width 110 height 16
click at [599, 138] on input "Full Account Number" at bounding box center [604, 136] width 11 height 11
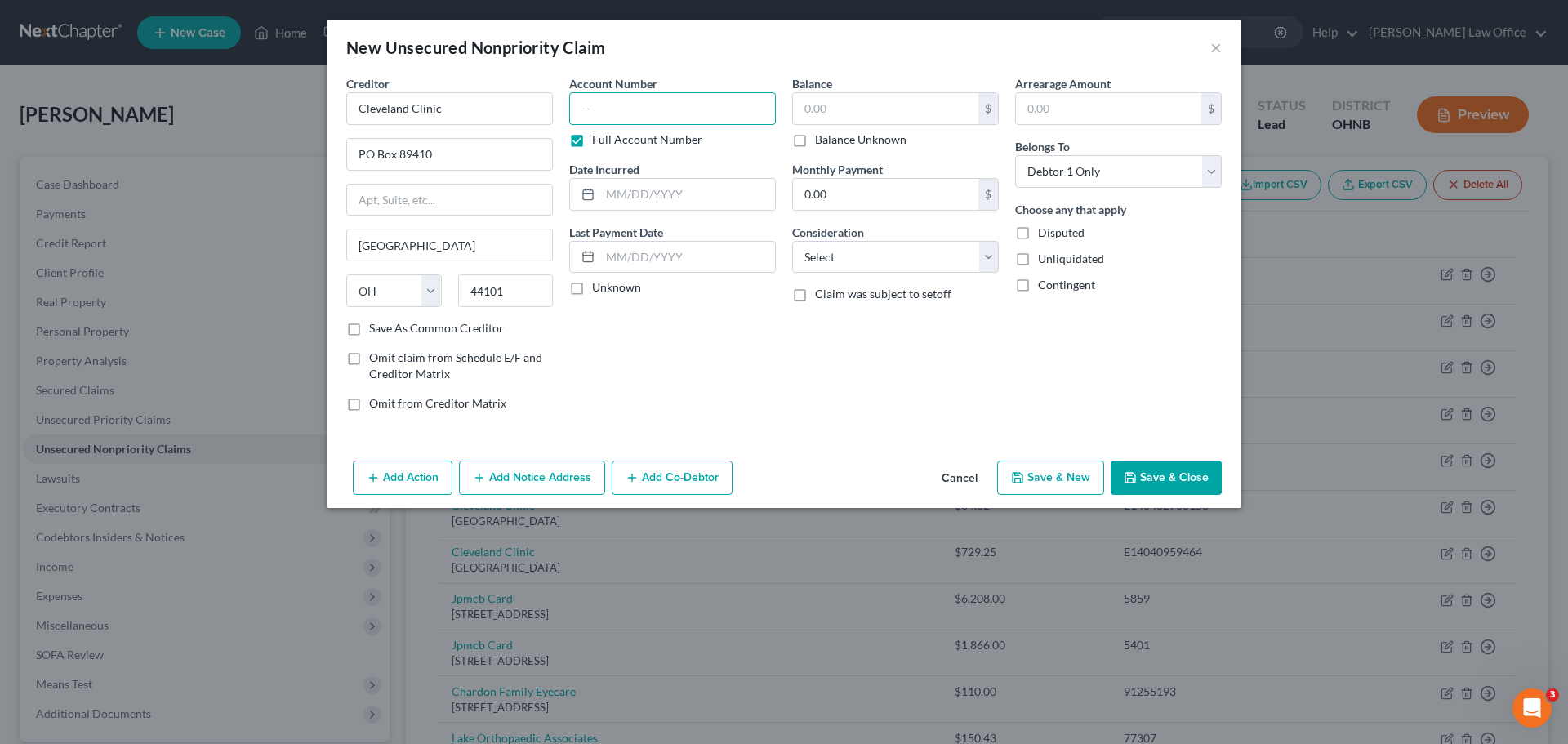
click at [611, 115] on input "text" at bounding box center [672, 108] width 206 height 33
type input "E14048270158"
click at [647, 179] on input "text" at bounding box center [687, 194] width 175 height 31
type input "2025"
click at [917, 103] on input "text" at bounding box center [885, 108] width 185 height 31
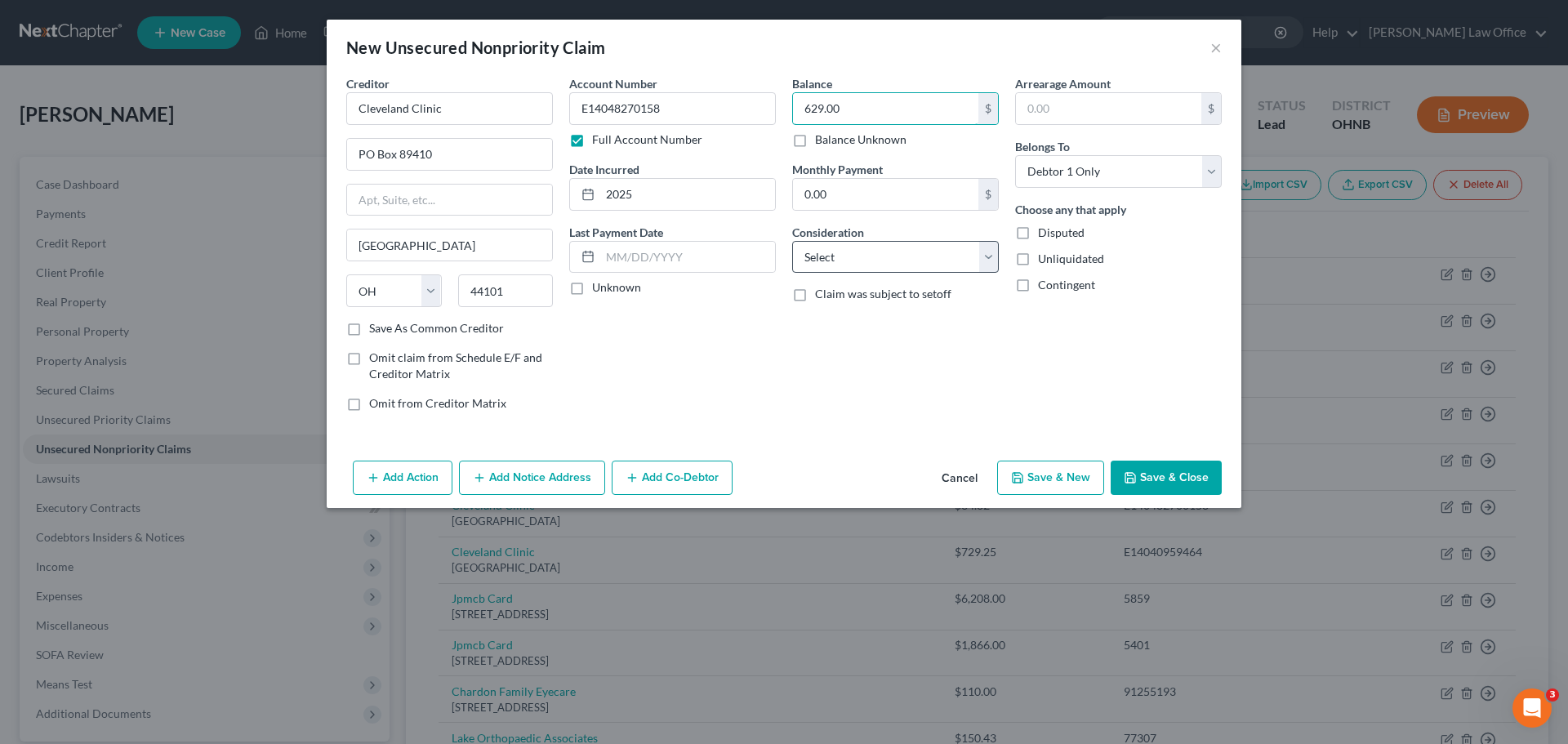
type input "629.00"
click at [994, 264] on select "Select Cable / Satellite Services Collection Agency Credit Card Debt Debt Couns…" at bounding box center [894, 257] width 206 height 33
select select "9"
click at [792, 241] on select "Select Cable / Satellite Services Collection Agency Credit Card Debt Debt Couns…" at bounding box center [894, 257] width 206 height 33
click at [1157, 468] on button "Save & Close" at bounding box center [1166, 478] width 111 height 35
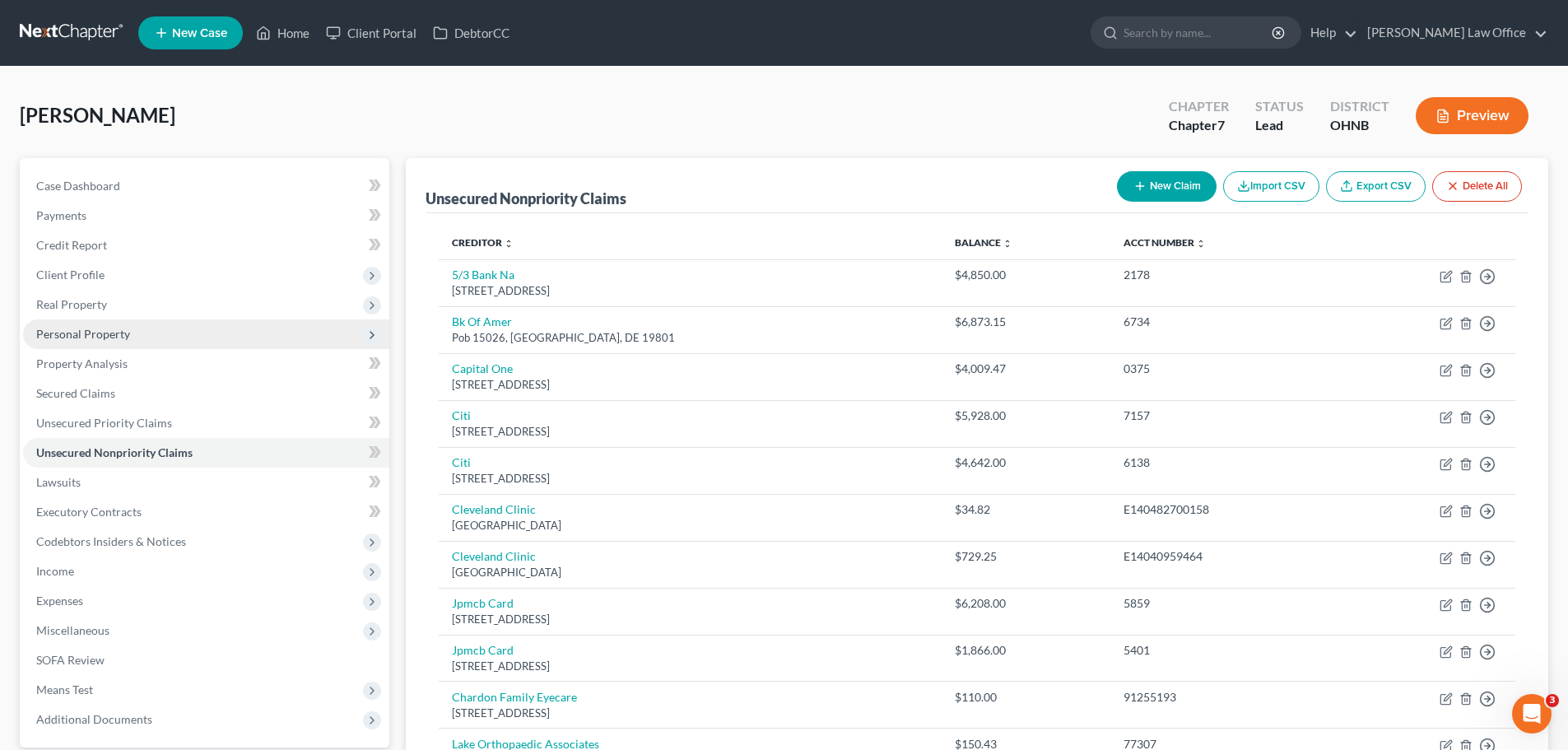
click at [90, 332] on span "Personal Property" at bounding box center [82, 334] width 94 height 14
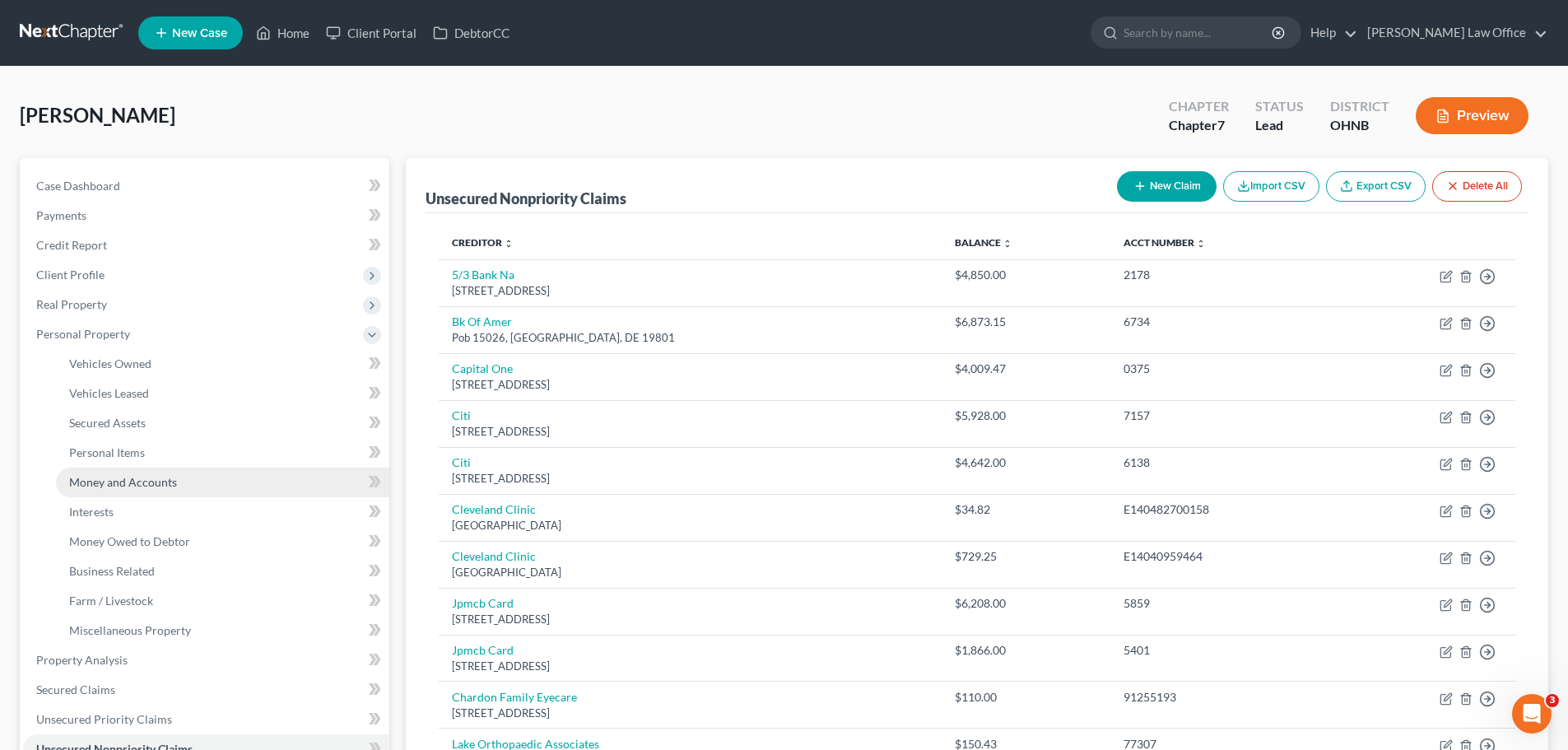
click at [146, 484] on span "Money and Accounts" at bounding box center [122, 482] width 107 height 14
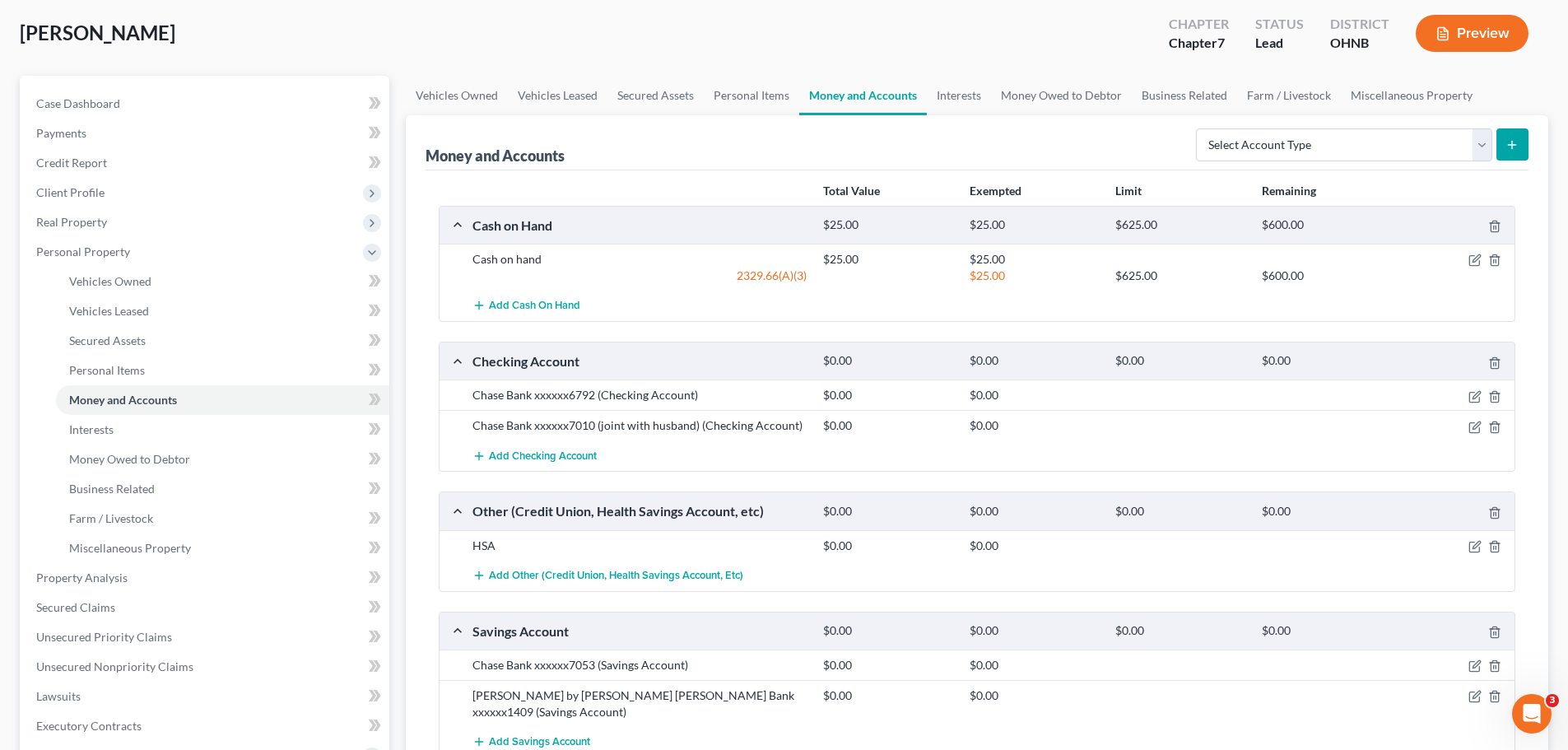
scroll to position [165, 0]
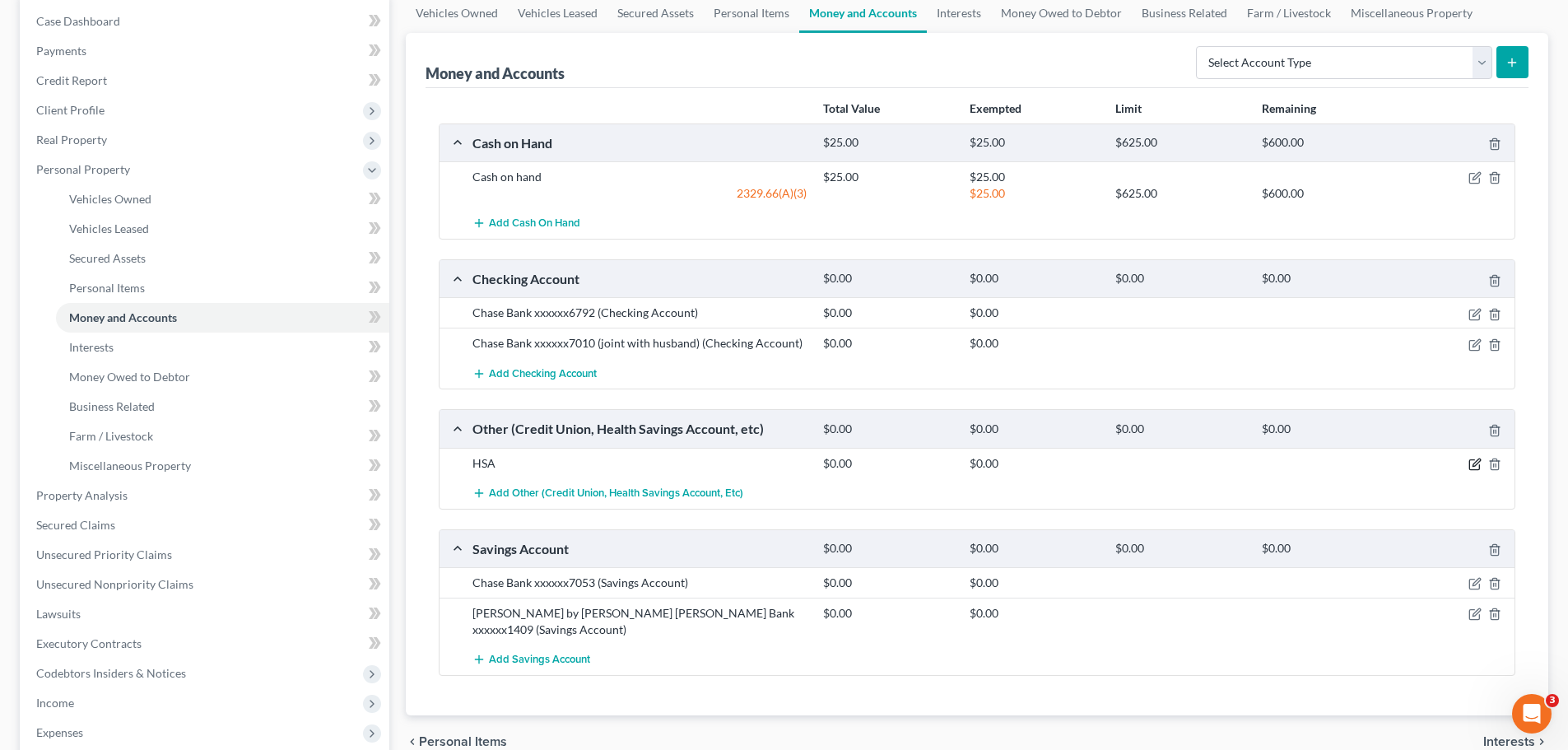
click at [1473, 465] on icon "button" at bounding box center [1476, 463] width 8 height 8
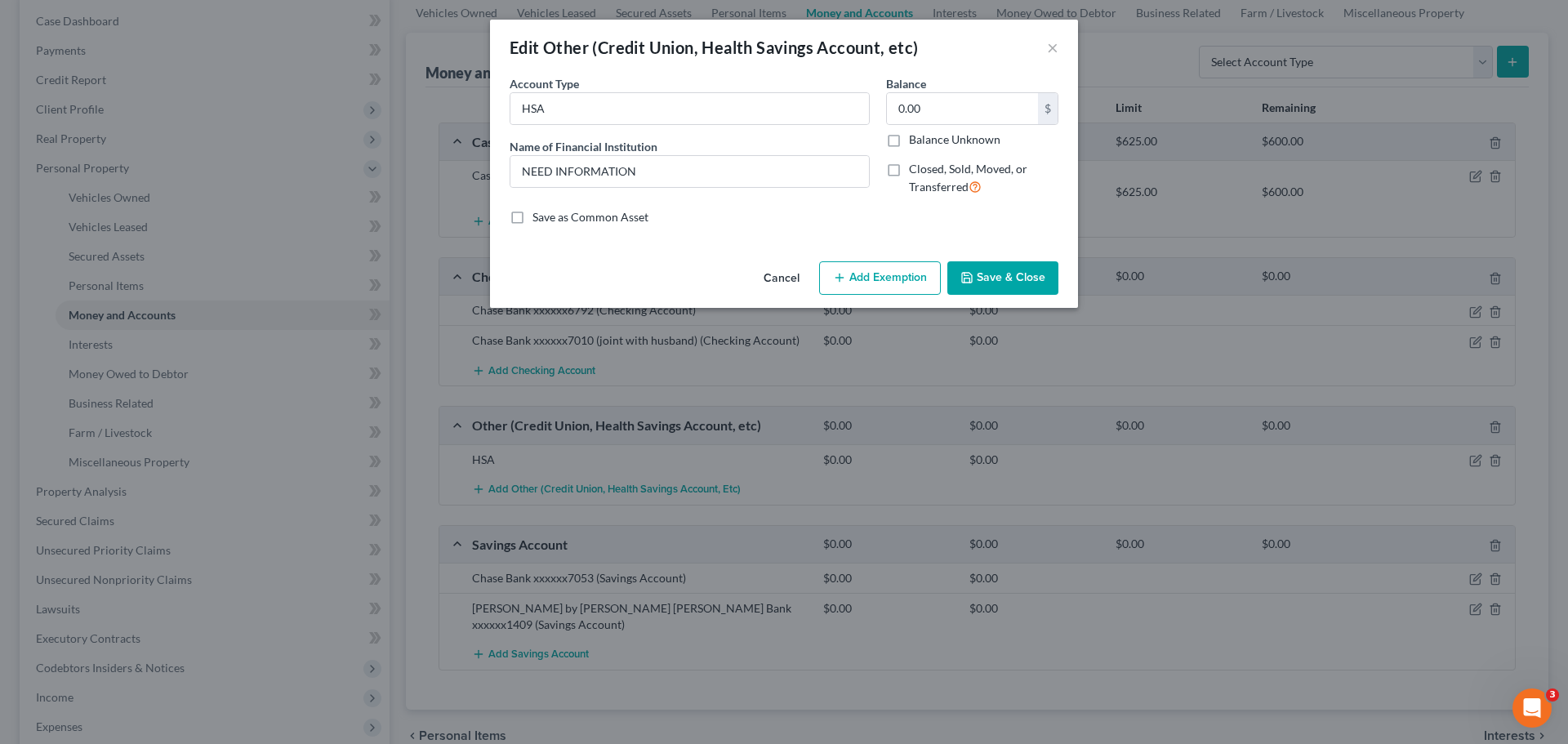
click at [569, 90] on label "Account Type" at bounding box center [544, 84] width 69 height 17
drag, startPoint x: 557, startPoint y: 173, endPoint x: 493, endPoint y: 161, distance: 65.1
click at [493, 161] on div "An exemption set must first be selected from the Filing Information section. Co…" at bounding box center [784, 164] width 588 height 180
type input "Optum Bank"
click at [981, 266] on button "Save & Close" at bounding box center [1003, 278] width 111 height 35
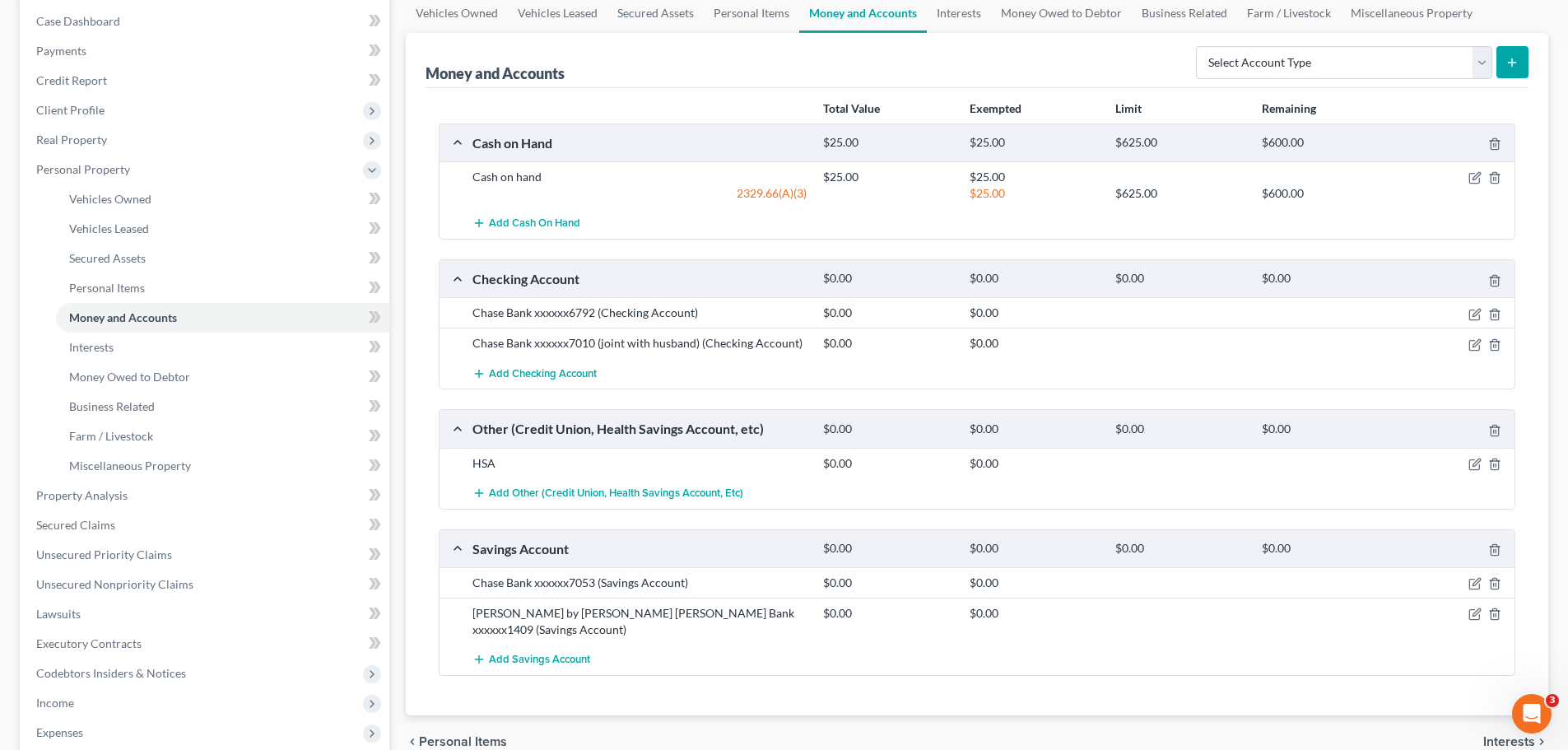
click at [591, 317] on div "Chase Bank xxxxxx6792 (Checking Account)" at bounding box center [639, 313] width 351 height 16
click at [1477, 312] on icon "button" at bounding box center [1476, 313] width 8 height 8
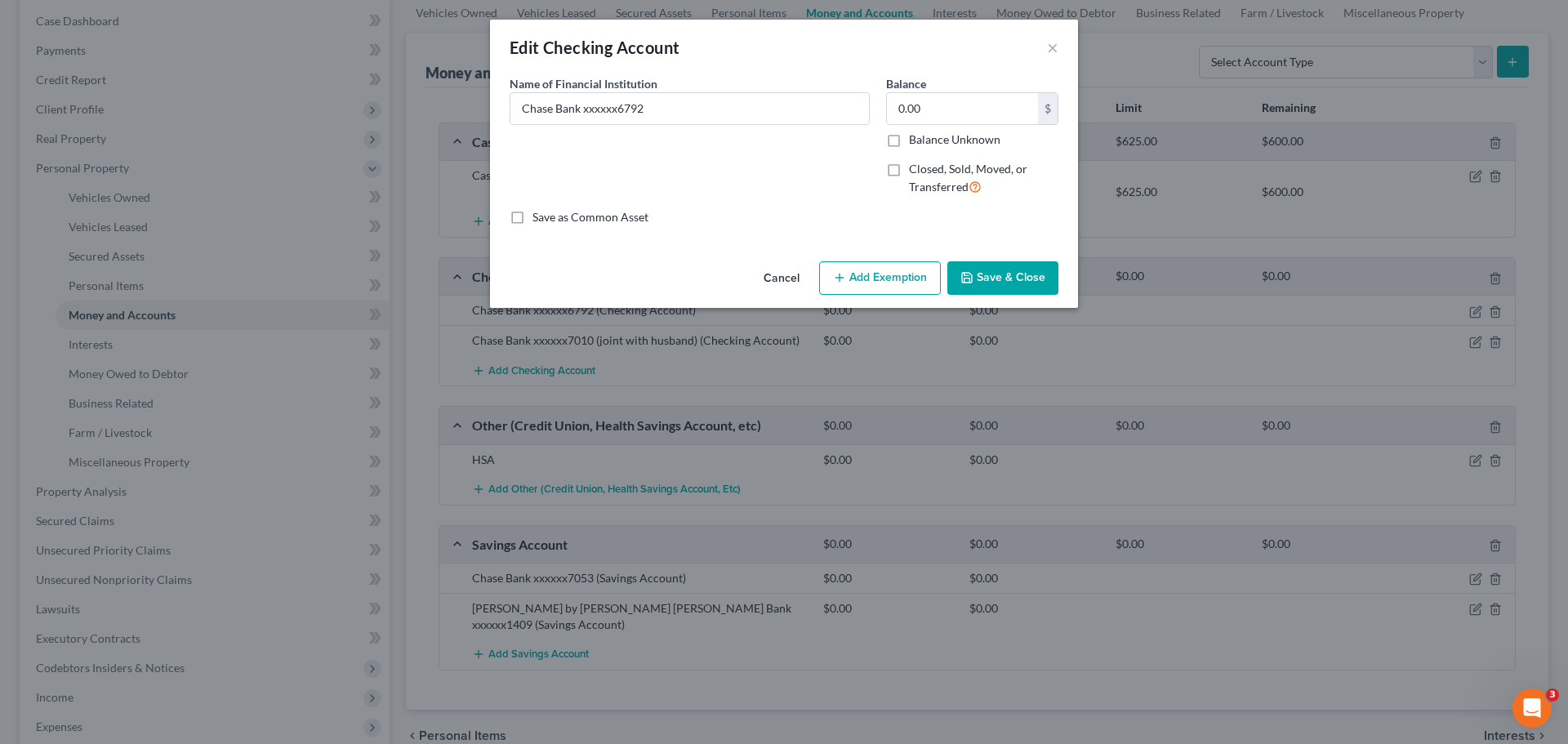
click at [909, 173] on label "Closed, Sold, Moved, or Transferred" at bounding box center [984, 179] width 150 height 36
click at [915, 172] on input "Closed, Sold, Moved, or Transferred" at bounding box center [920, 166] width 11 height 11
checkbox input "true"
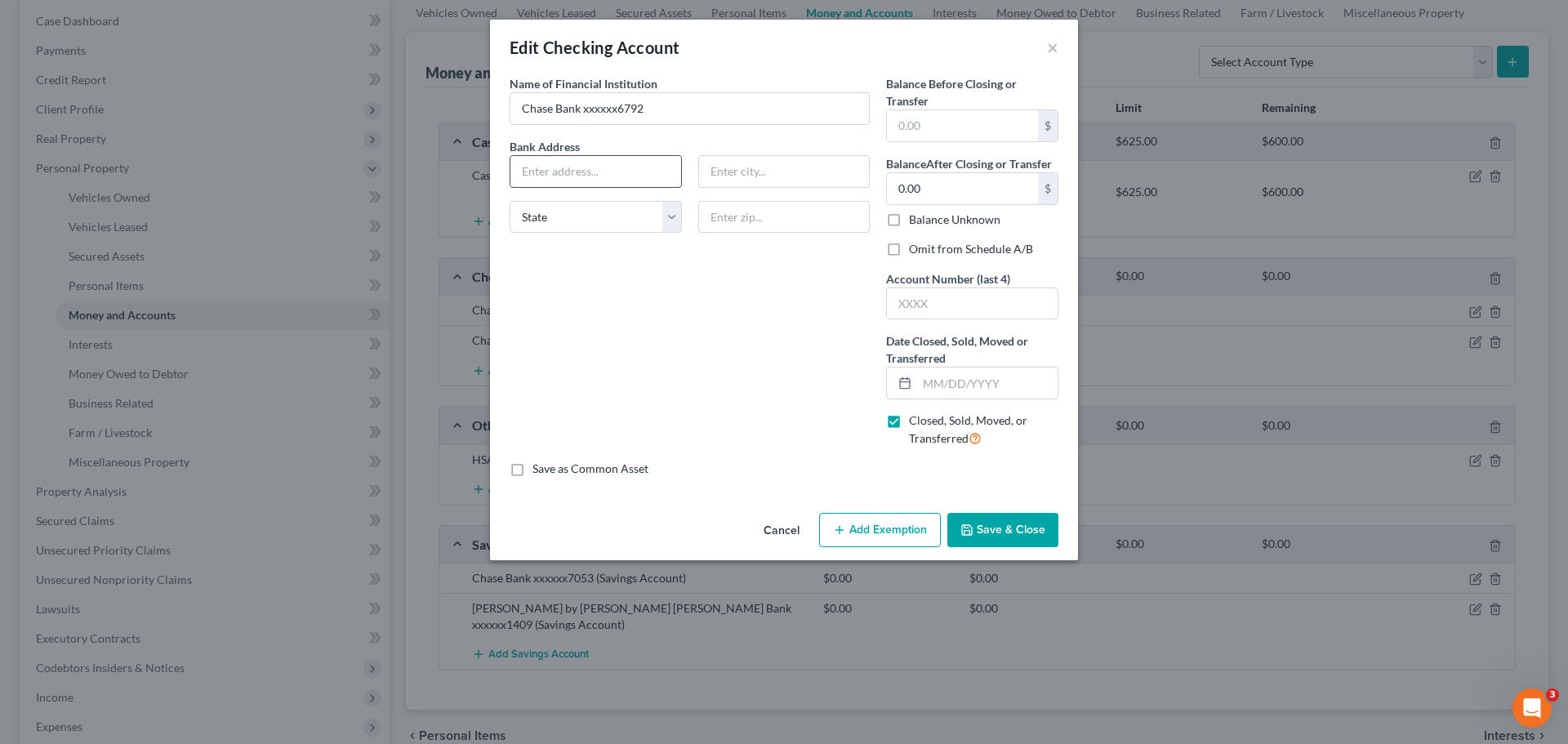
click at [608, 170] on input "text" at bounding box center [596, 172] width 171 height 31
type input "[STREET_ADDRESS]"
type input "44057"
type input "[GEOGRAPHIC_DATA]"
select select "36"
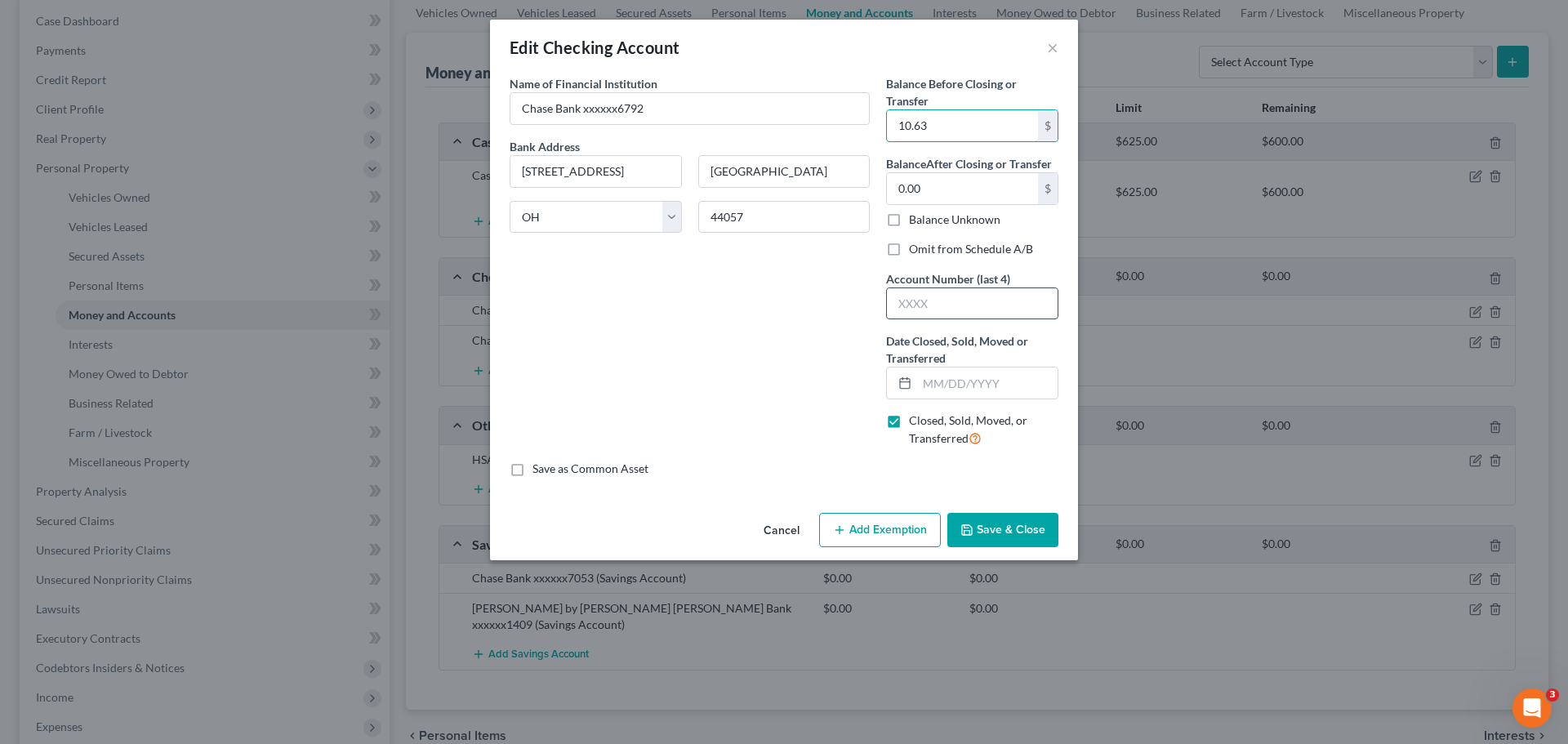
type input "10.63"
click at [968, 303] on input "text" at bounding box center [972, 303] width 171 height 31
type input "6792"
drag, startPoint x: 583, startPoint y: 108, endPoint x: 651, endPoint y: 113, distance: 68.2
click at [651, 113] on input "Chase Bank xxxxxx6792" at bounding box center [690, 108] width 359 height 31
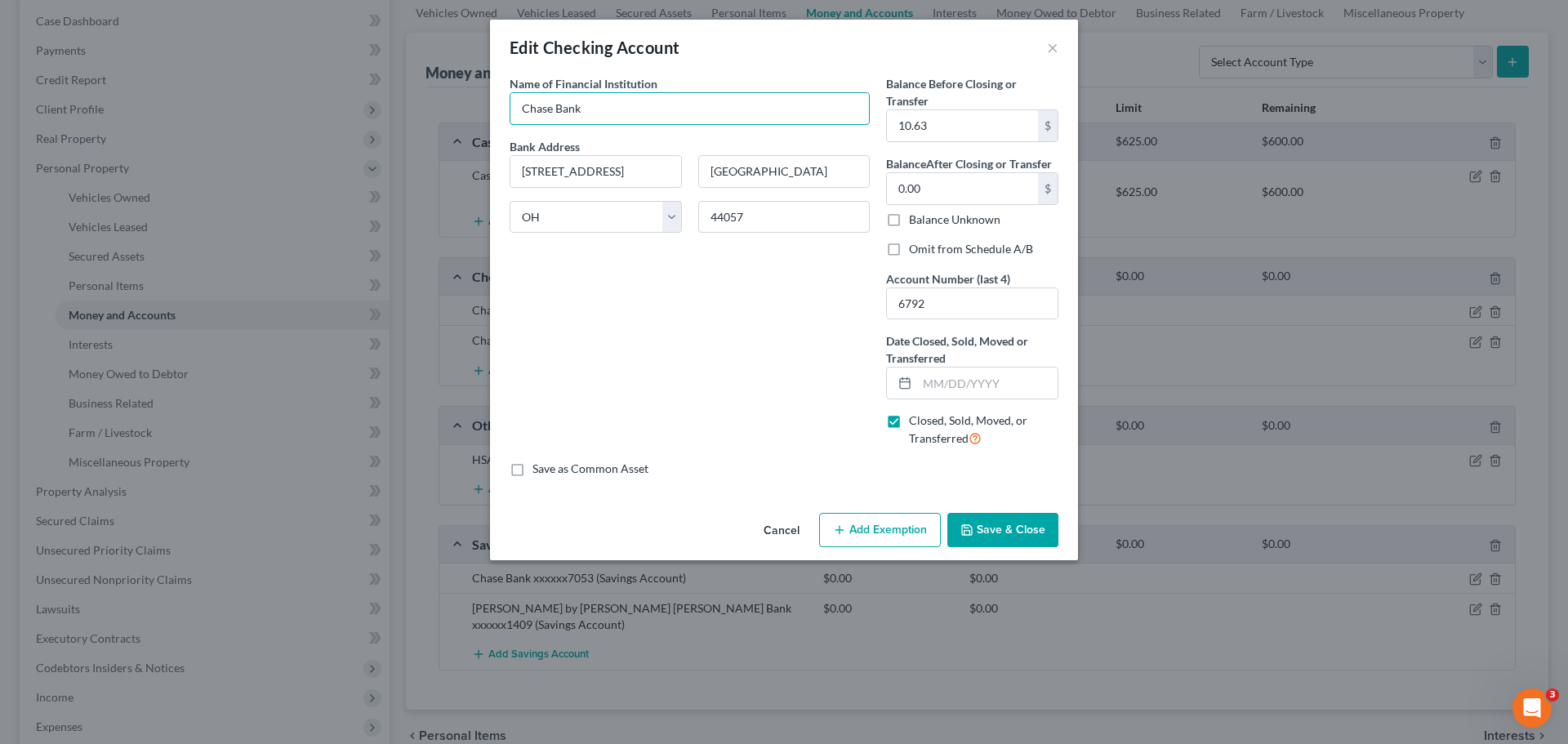
type input "Chase Bank"
click at [649, 400] on div "Name of Financial Institution * Chase Bank Bank Address [STREET_ADDRESS][GEOGRA…" at bounding box center [689, 268] width 376 height 386
click at [986, 390] on input "text" at bounding box center [987, 383] width 140 height 31
type input "[DATE]"
drag, startPoint x: 1025, startPoint y: 525, endPoint x: 1024, endPoint y: 480, distance: 45.0
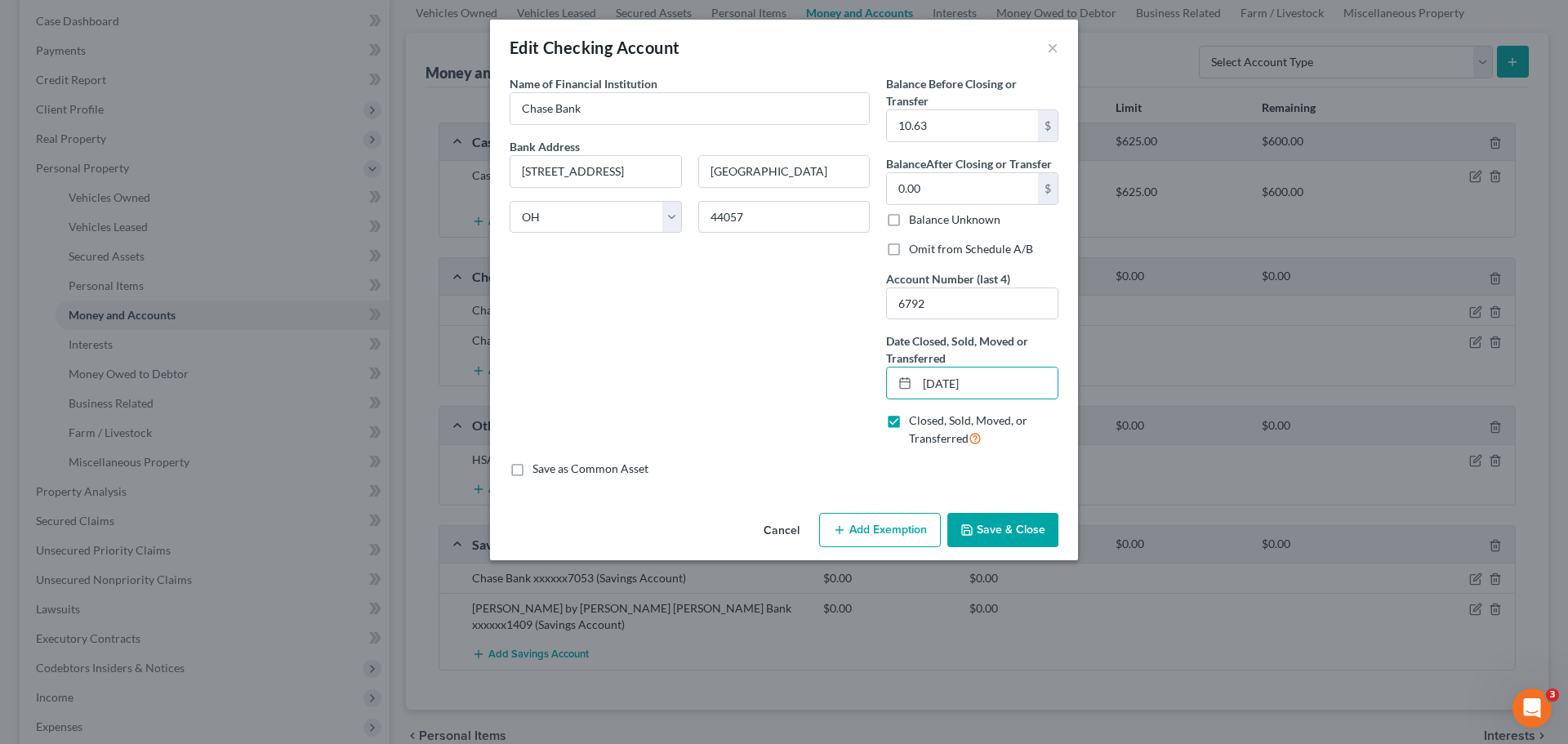
click at [1025, 524] on button "Save & Close" at bounding box center [1003, 530] width 111 height 35
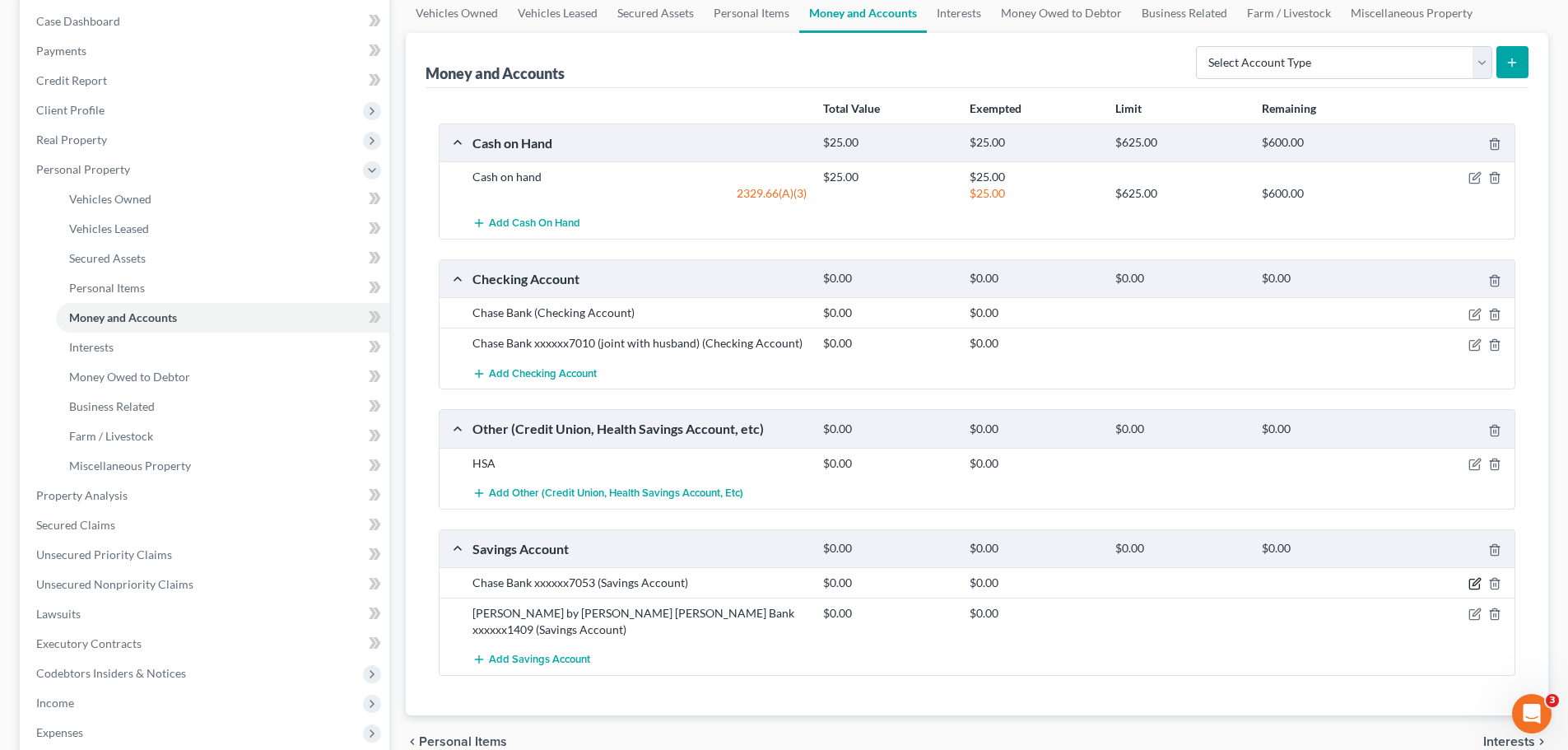
click at [1477, 583] on icon "button" at bounding box center [1475, 585] width 14 height 14
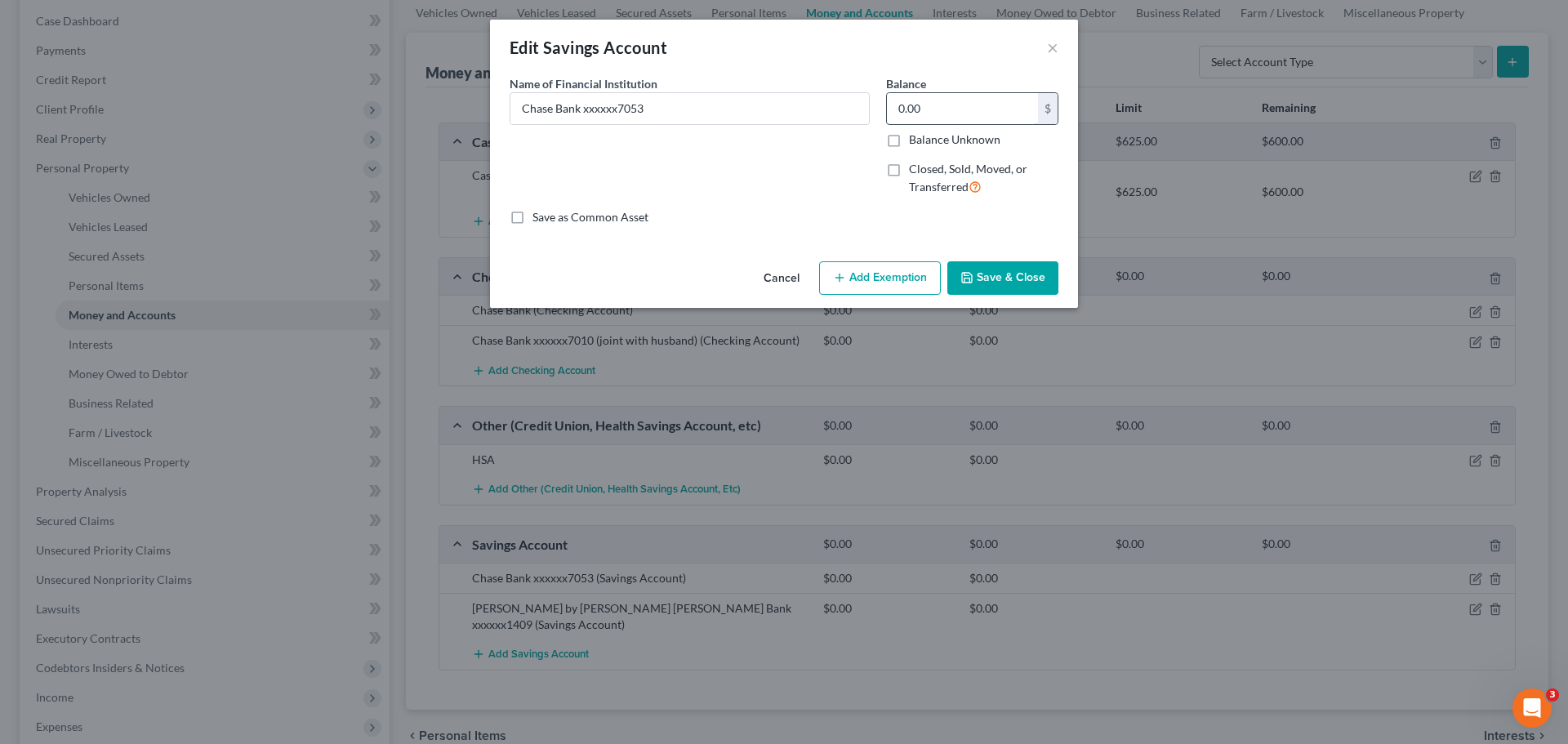
click at [909, 170] on label "Closed, Sold, Moved, or Transferred" at bounding box center [984, 179] width 150 height 36
click at [915, 170] on input "Closed, Sold, Moved, or Transferred" at bounding box center [920, 166] width 11 height 11
checkbox input "true"
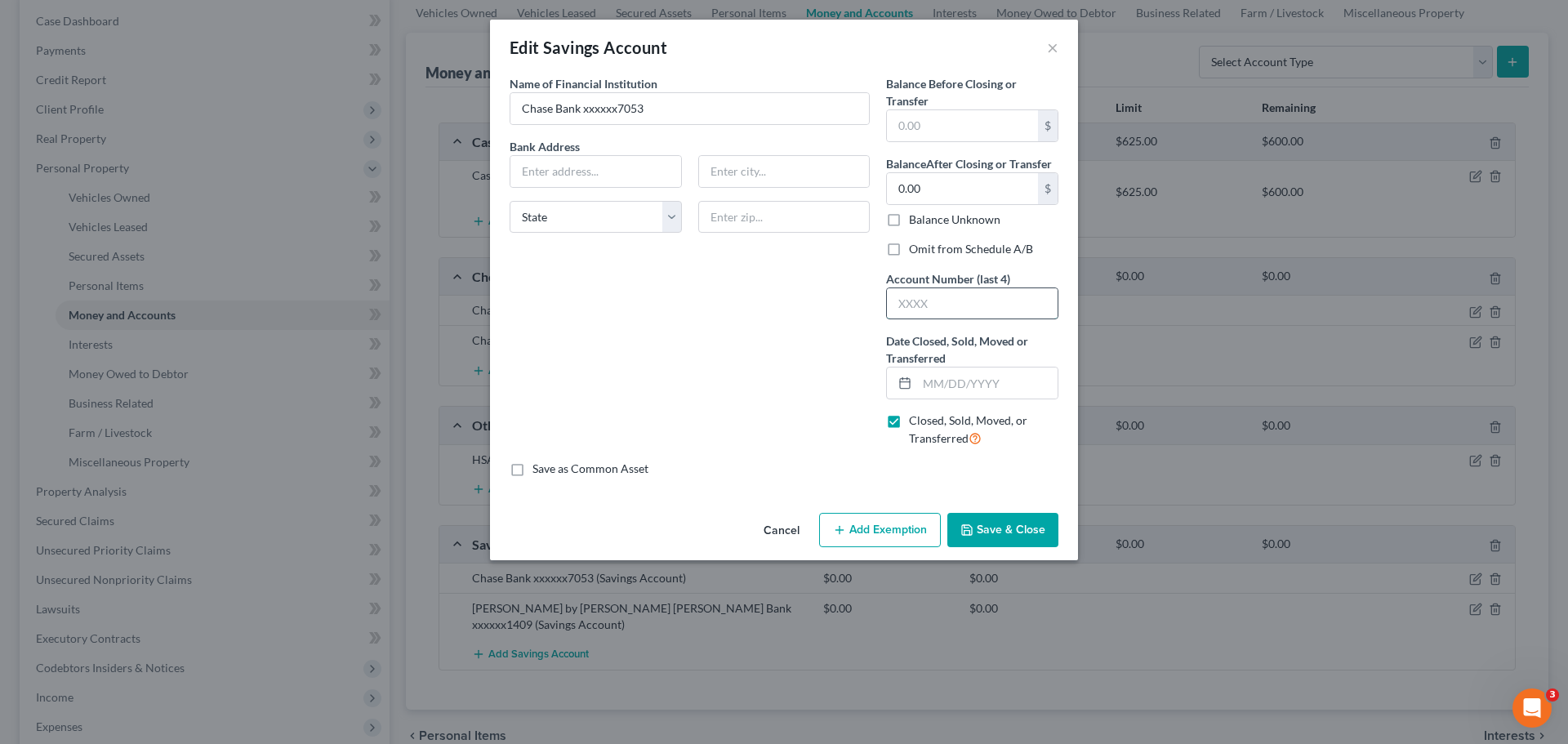
click at [962, 310] on input "text" at bounding box center [972, 303] width 171 height 31
type input "7053"
drag, startPoint x: 583, startPoint y: 115, endPoint x: 658, endPoint y: 110, distance: 75.2
click at [657, 112] on input "Chase Bank xxxxxx7053" at bounding box center [690, 108] width 359 height 31
type input "Chase Bank"
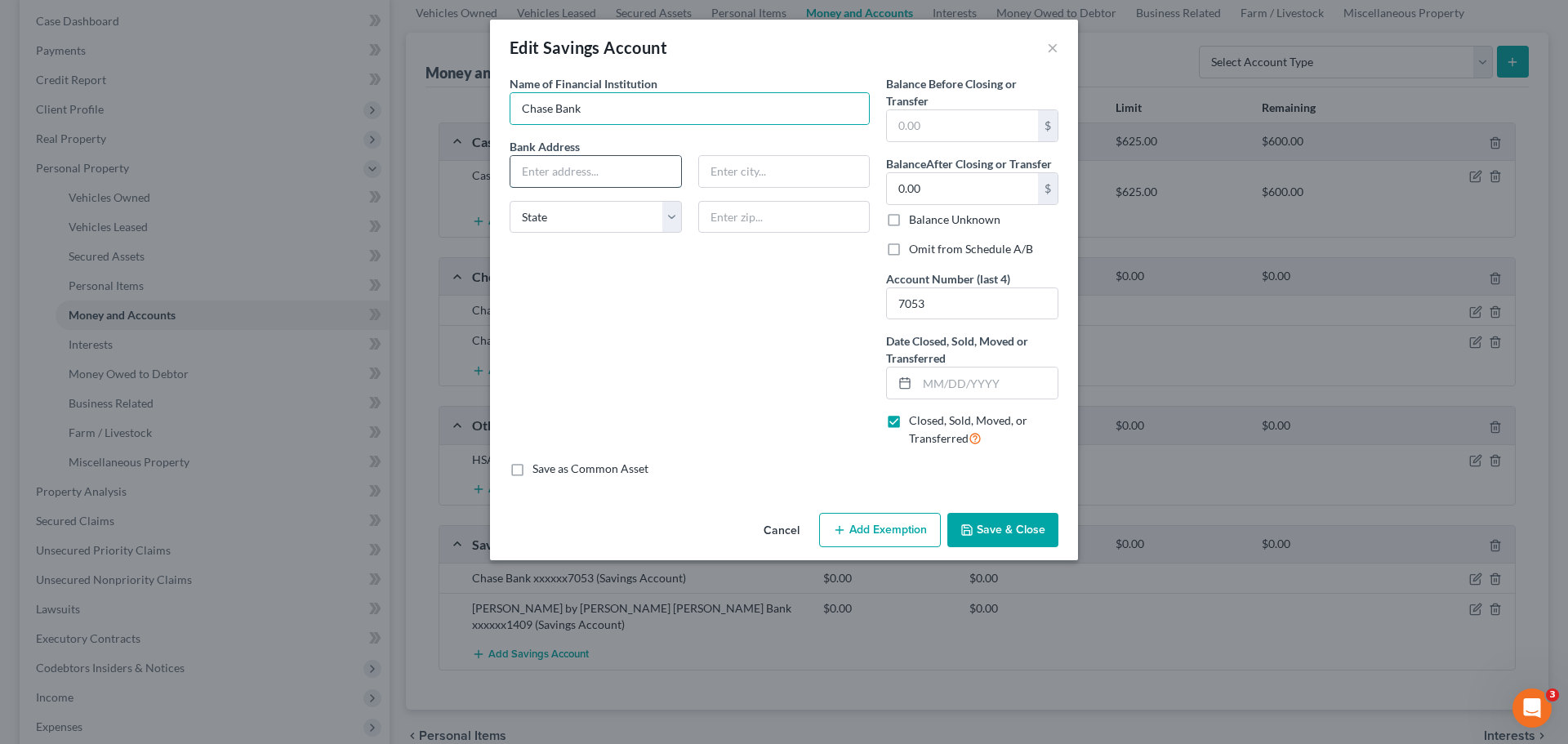
click at [561, 180] on input "text" at bounding box center [596, 172] width 171 height 31
type input "[STREET_ADDRESS]"
click at [725, 222] on input "text" at bounding box center [785, 217] width 173 height 33
type input "44057"
type input "[GEOGRAPHIC_DATA]"
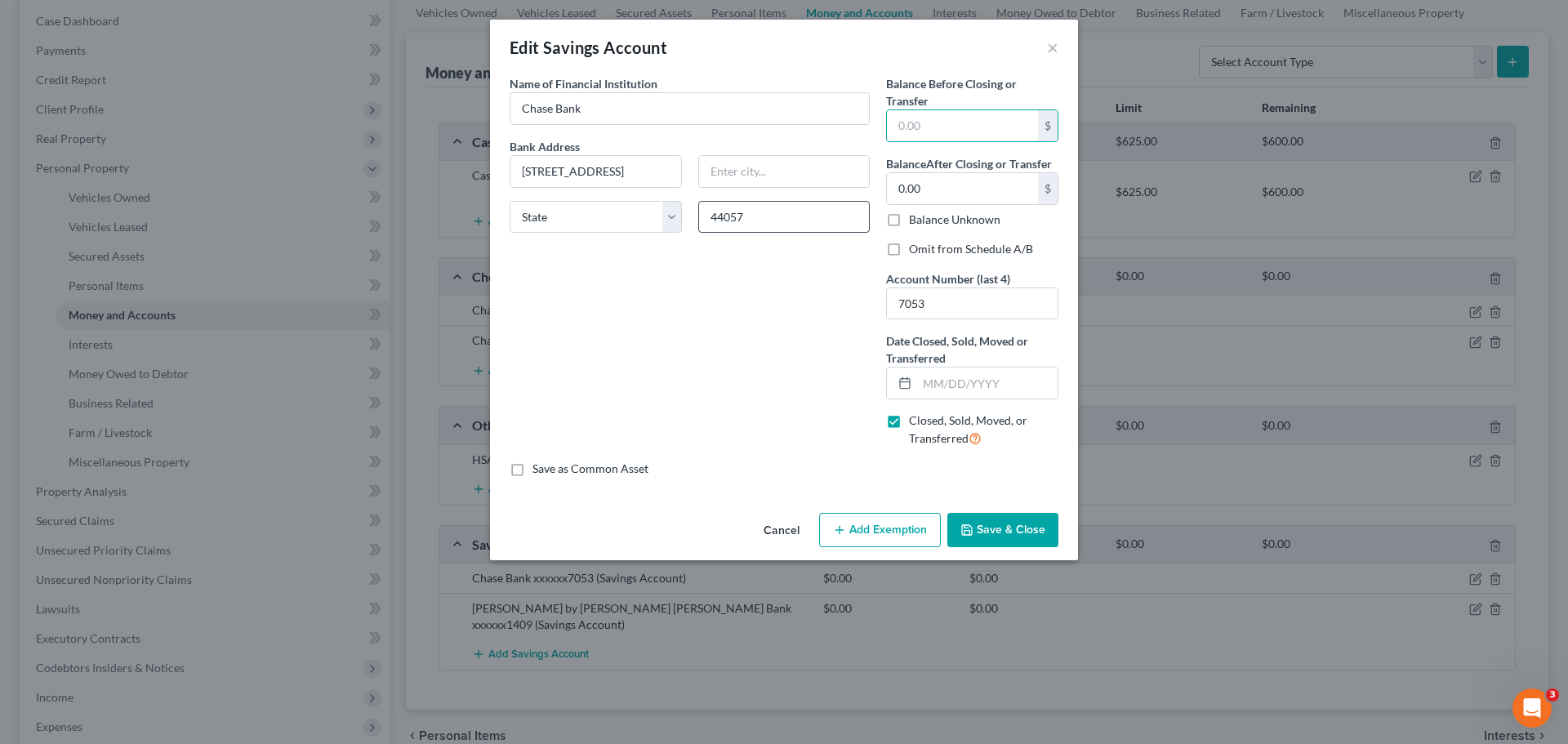
select select "36"
type input "230.00"
click at [983, 385] on input "text" at bounding box center [987, 383] width 140 height 31
click at [1016, 523] on button "Save & Close" at bounding box center [1003, 530] width 111 height 35
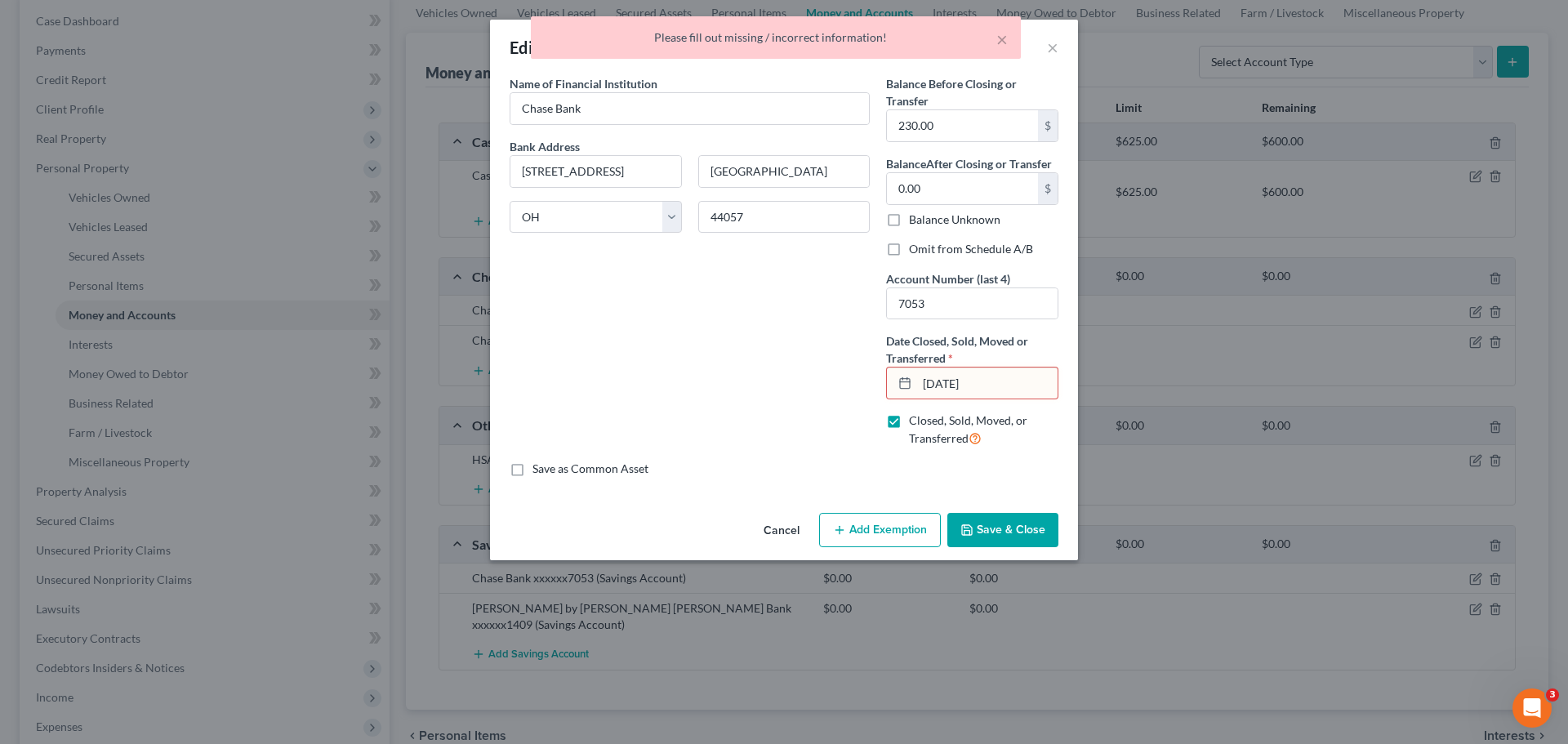
click at [701, 323] on div "Name of Financial Institution * Chase Bank Bank Address [STREET_ADDRESS][GEOGRA…" at bounding box center [689, 268] width 376 height 386
click at [819, 375] on div "Name of Financial Institution * Chase Bank Bank Address [STREET_ADDRESS][GEOGRA…" at bounding box center [689, 268] width 376 height 386
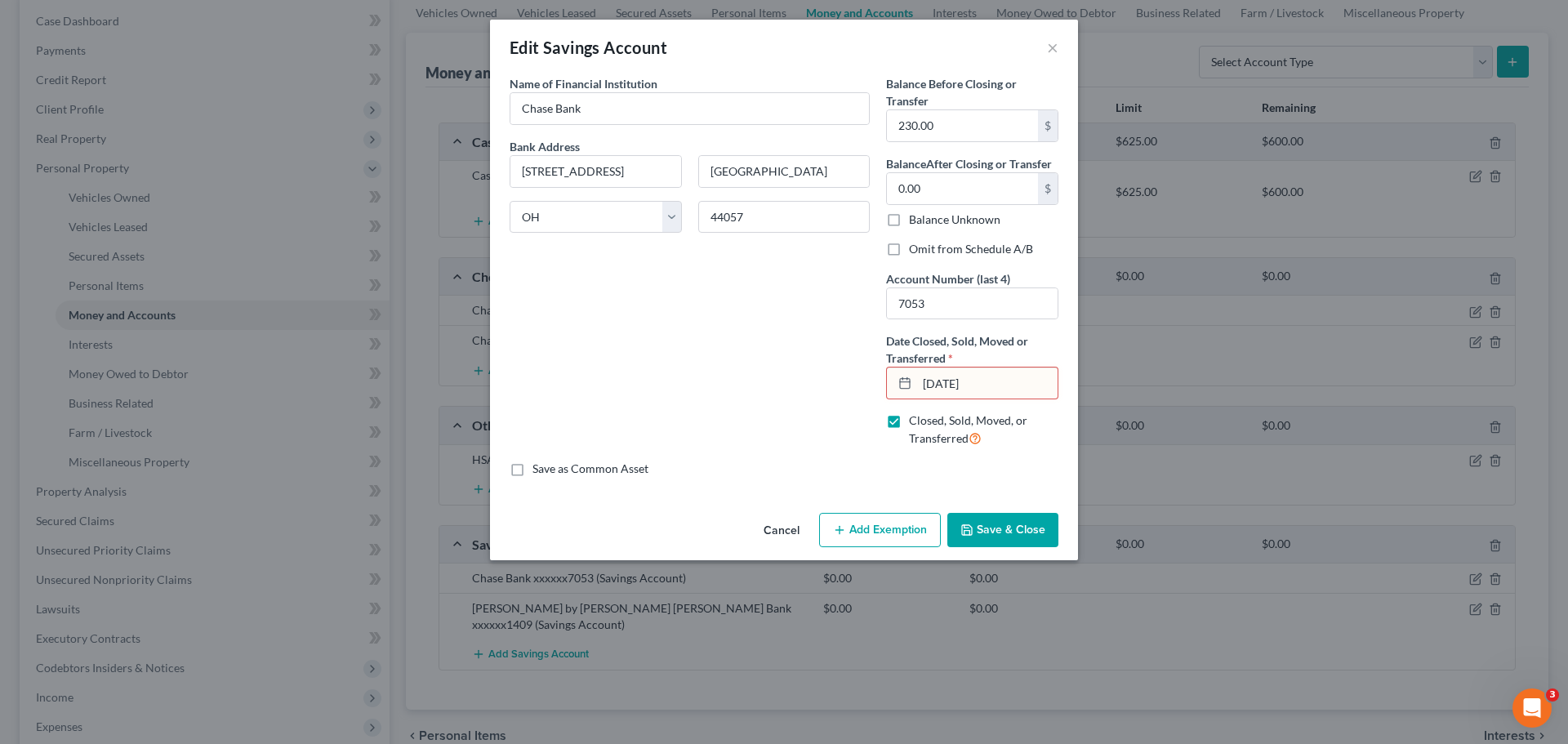
drag, startPoint x: 1000, startPoint y: 386, endPoint x: 919, endPoint y: 375, distance: 81.7
click at [921, 377] on input "[DATE]" at bounding box center [987, 383] width 140 height 31
type input "[DATE]"
drag, startPoint x: 962, startPoint y: 533, endPoint x: 1046, endPoint y: 446, distance: 120.9
click at [965, 532] on icon "button" at bounding box center [967, 530] width 13 height 13
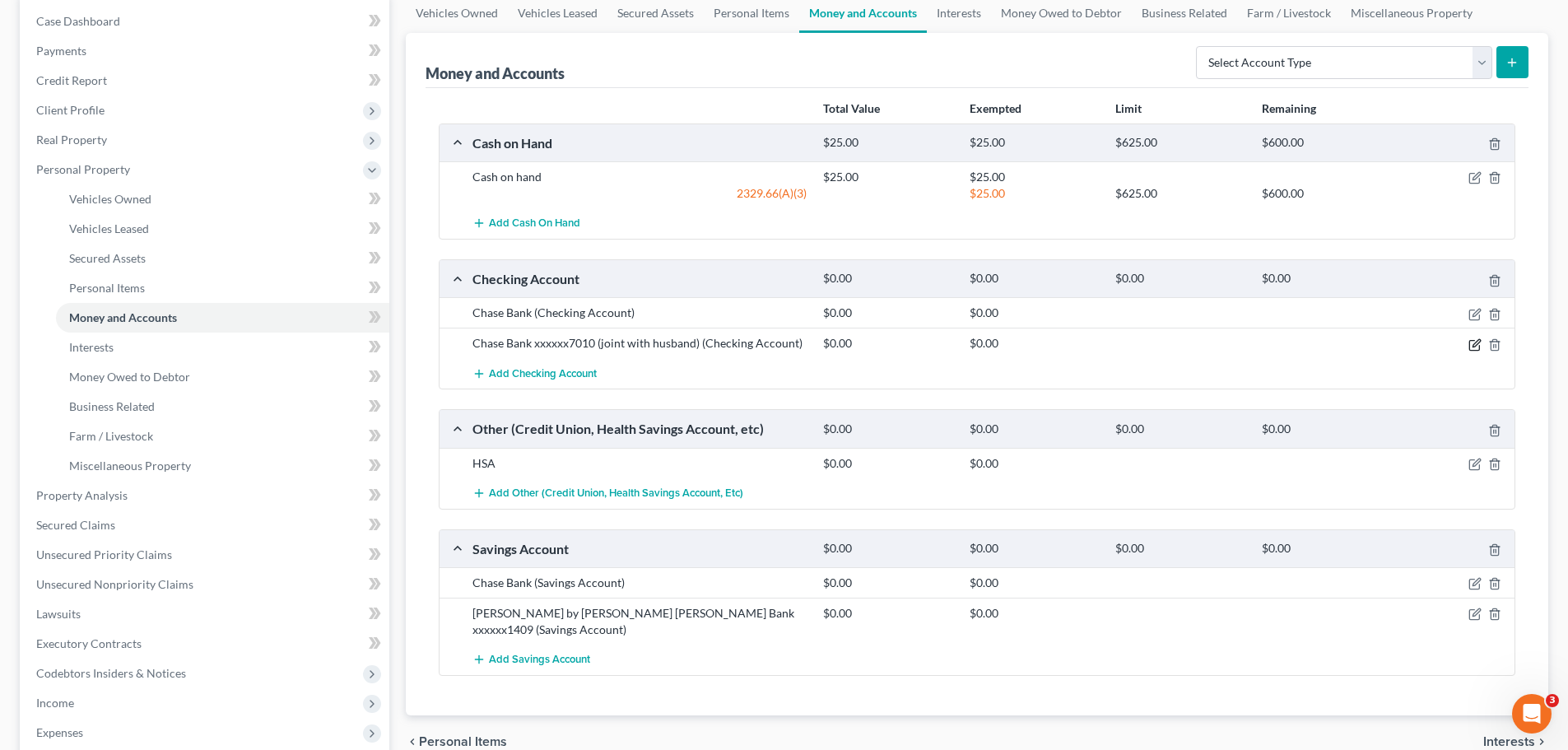
click at [1474, 346] on icon "button" at bounding box center [1476, 344] width 8 height 8
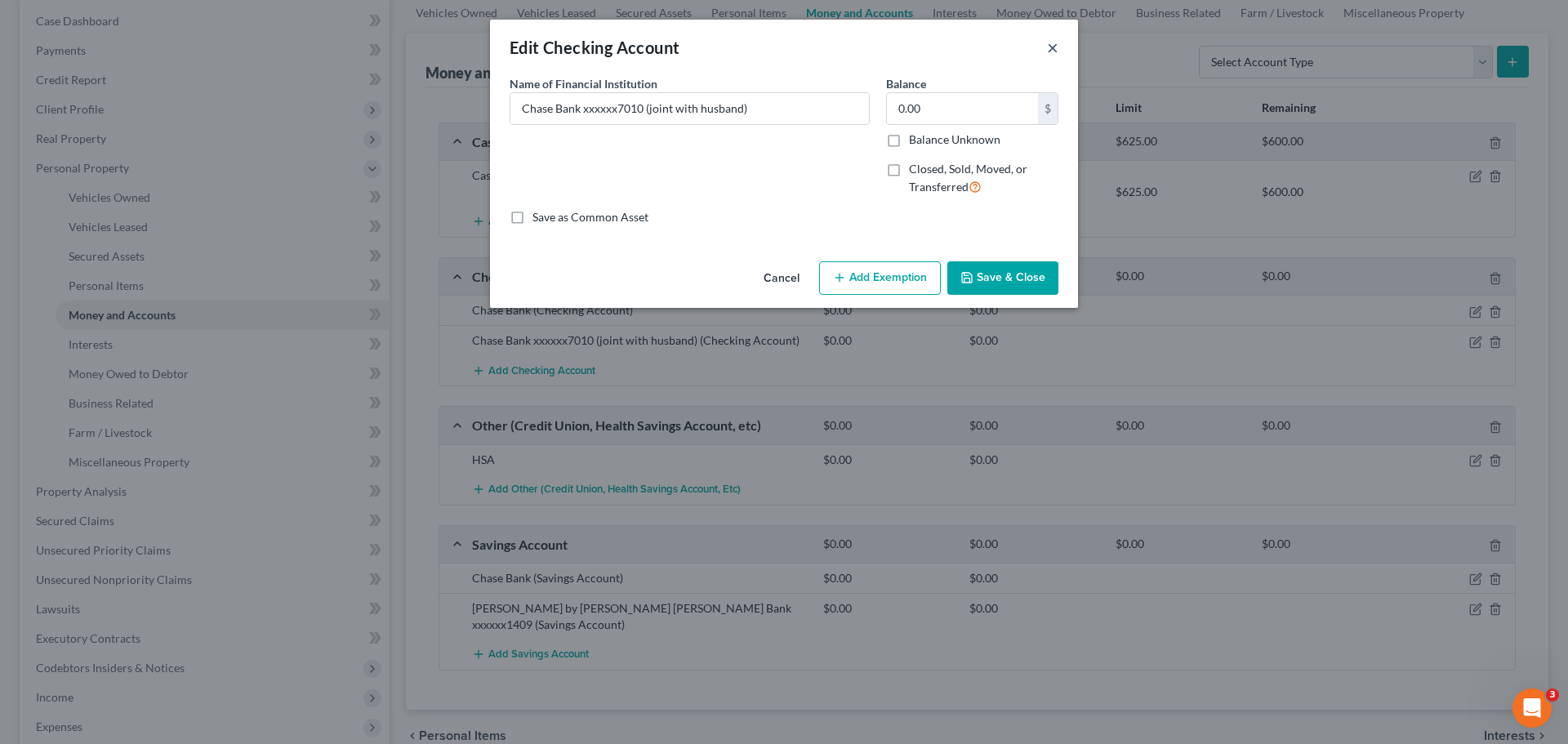
click at [1048, 41] on button "×" at bounding box center [1053, 47] width 12 height 19
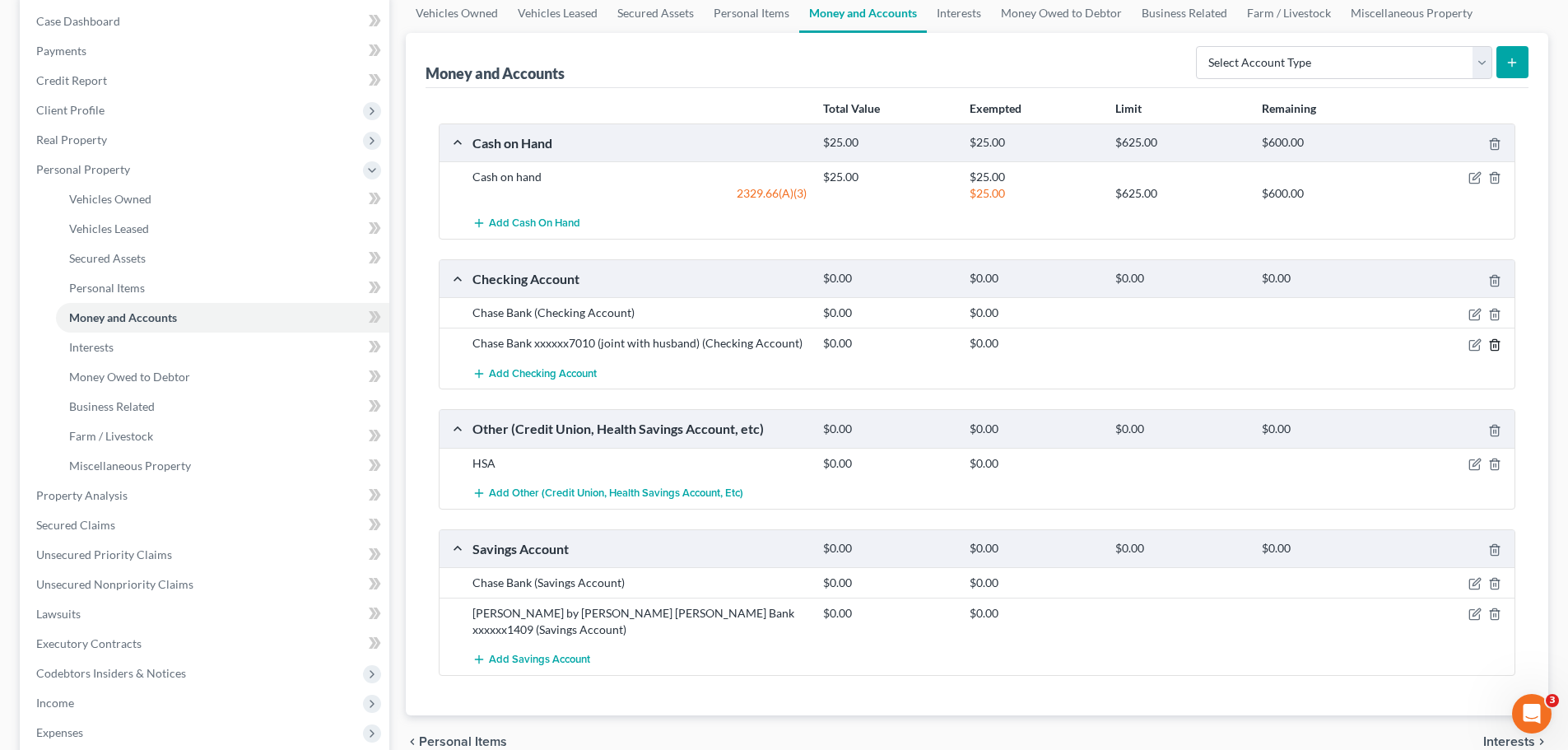
click at [1498, 346] on icon "button" at bounding box center [1494, 345] width 8 height 11
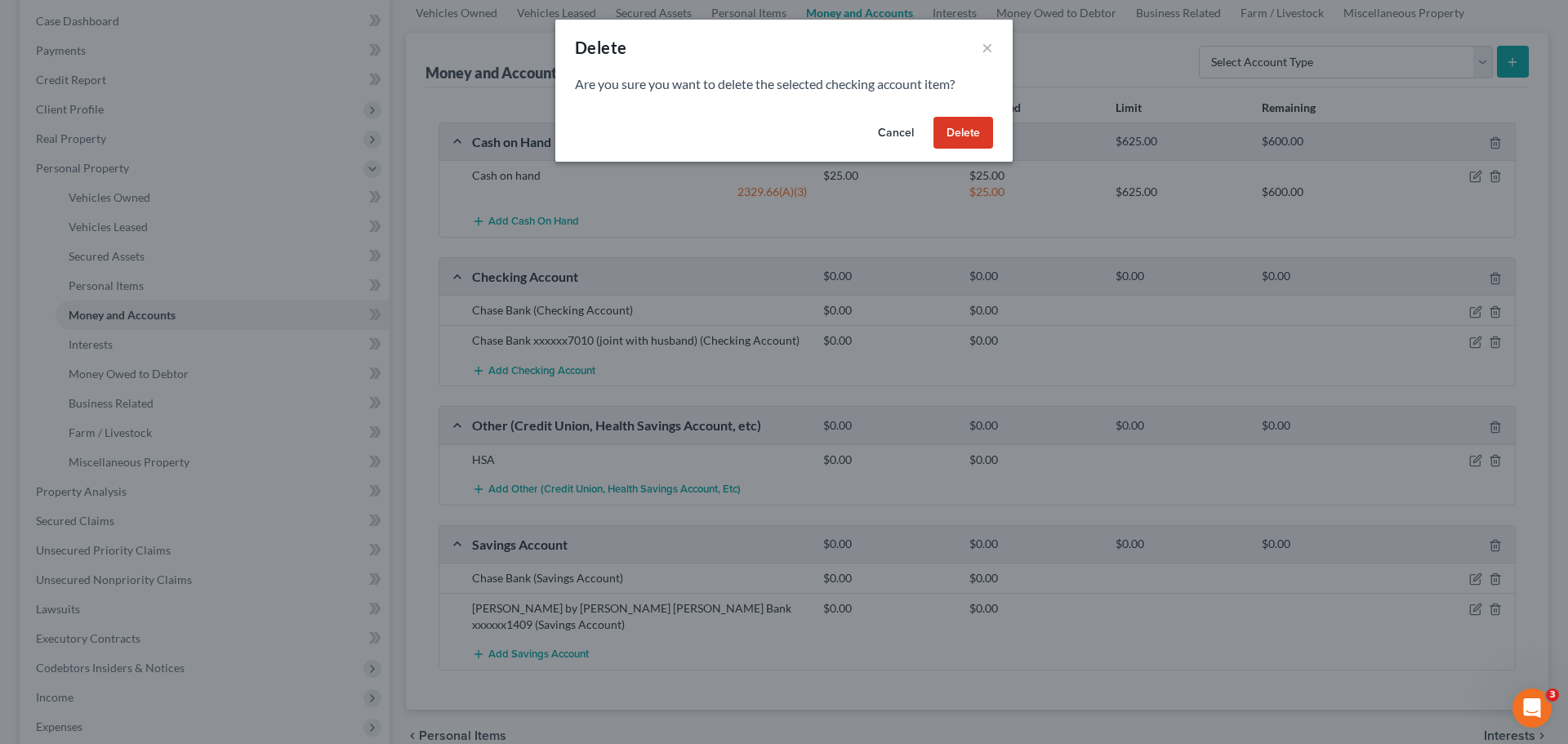
click at [992, 129] on button "Delete" at bounding box center [963, 133] width 59 height 33
